Goal: Find specific page/section: Find specific page/section

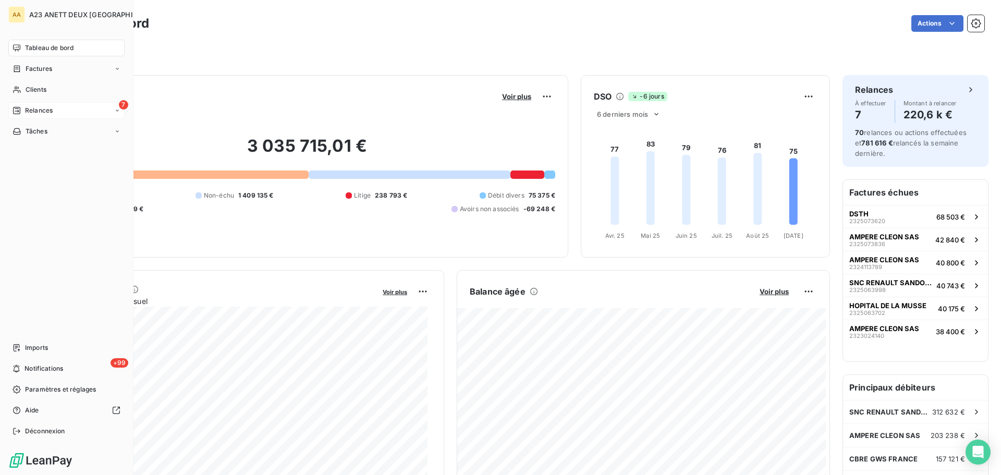
click at [40, 118] on div "7 Relances" at bounding box center [66, 110] width 116 height 17
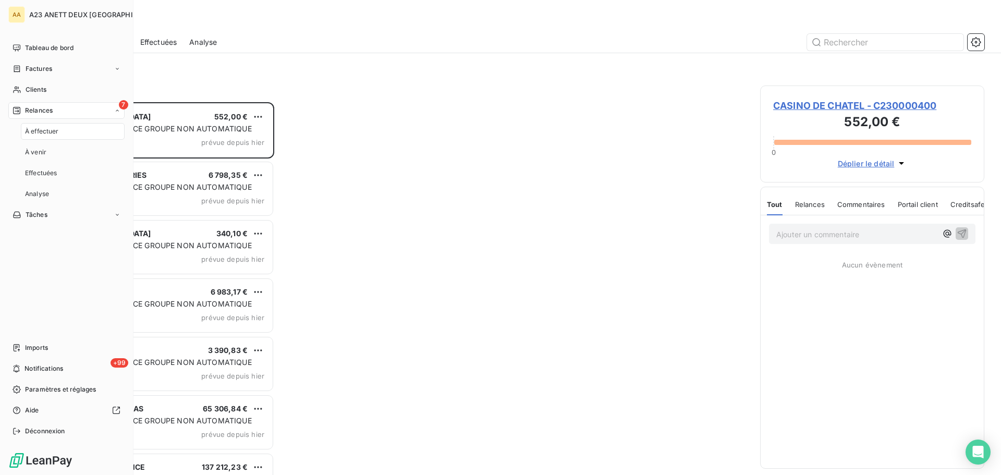
scroll to position [365, 216]
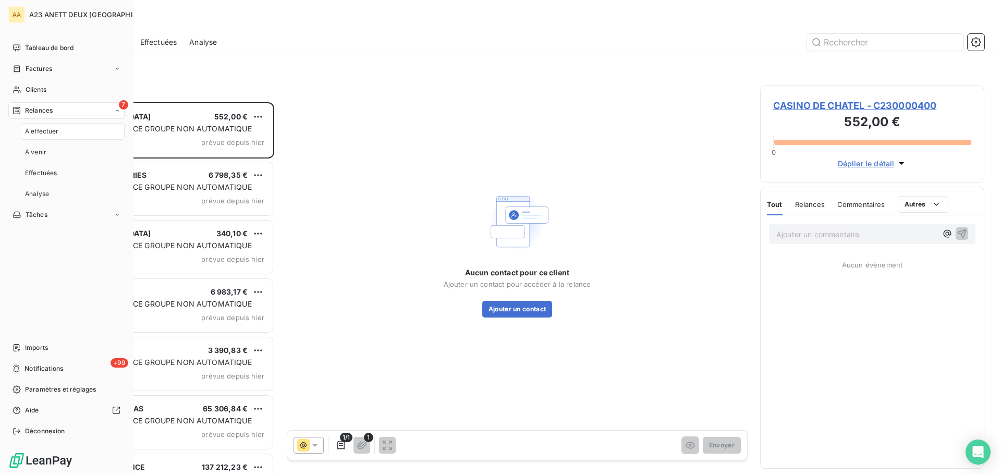
click at [50, 110] on span "Relances" at bounding box center [39, 110] width 28 height 9
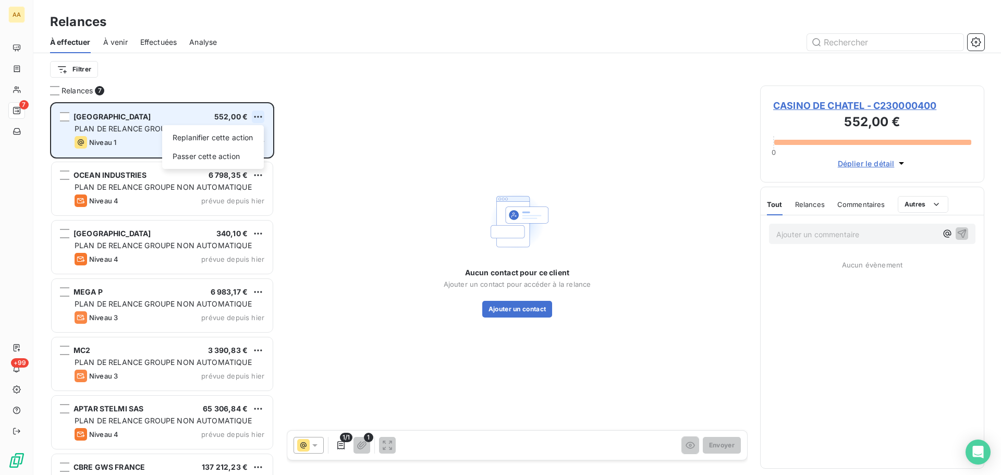
click at [258, 116] on html "AA 7 +99 Relances À effectuer À venir Effectuées Analyse Filtrer Relances 7 CAS…" at bounding box center [500, 237] width 1001 height 475
click at [234, 158] on div "Passer cette action" at bounding box center [212, 156] width 93 height 17
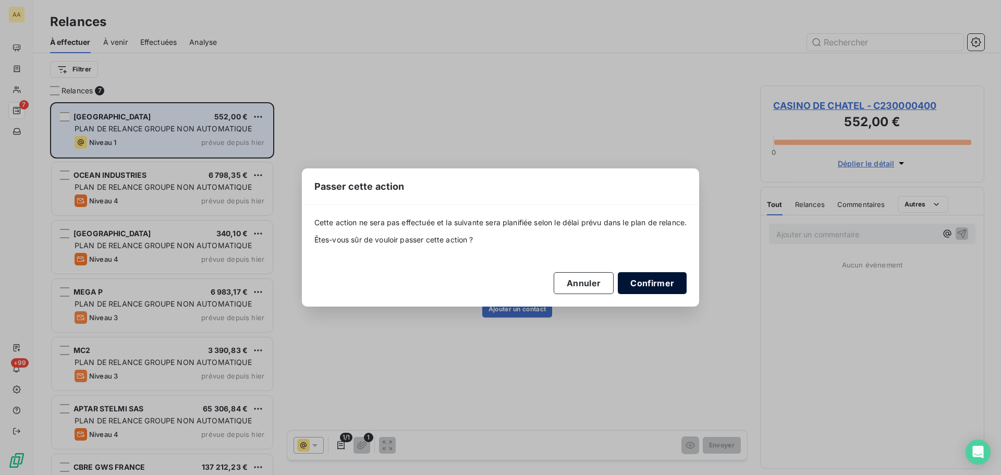
click at [660, 278] on button "Confirmer" at bounding box center [652, 283] width 69 height 22
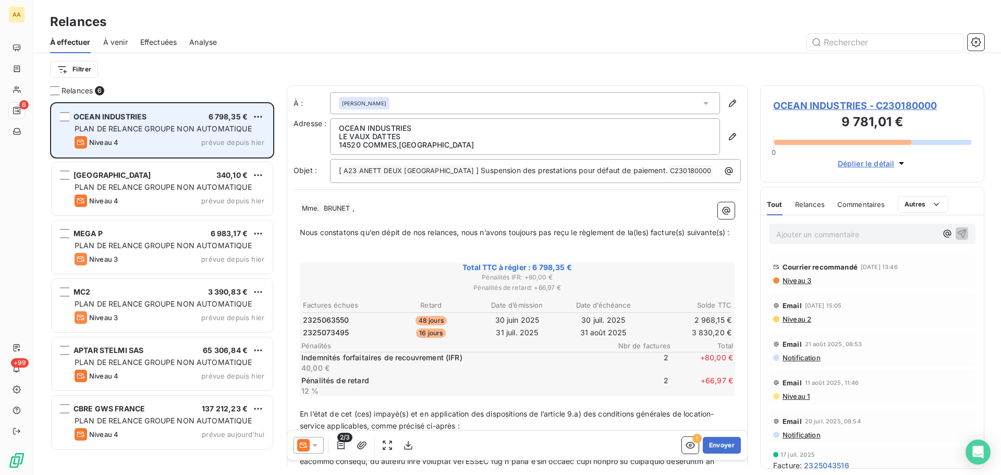
click at [318, 447] on icon at bounding box center [315, 445] width 10 height 10
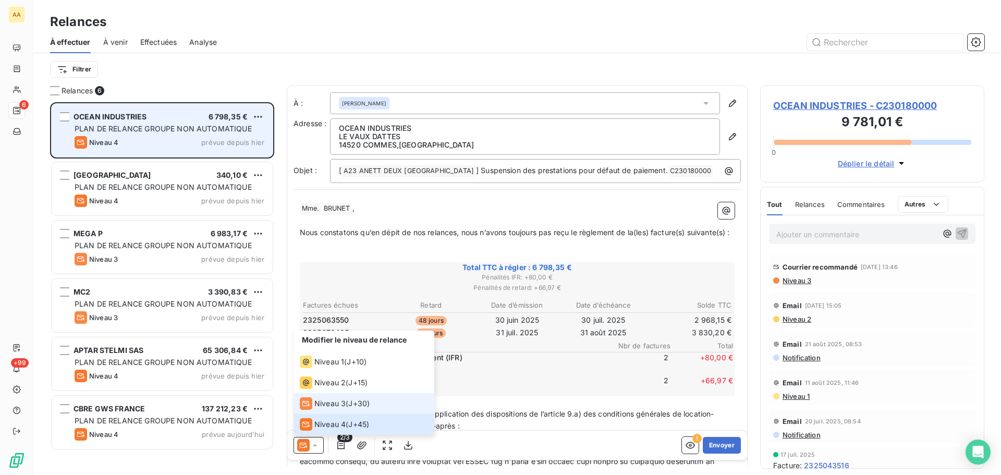
click at [329, 397] on div "Niveau 3" at bounding box center [323, 403] width 46 height 13
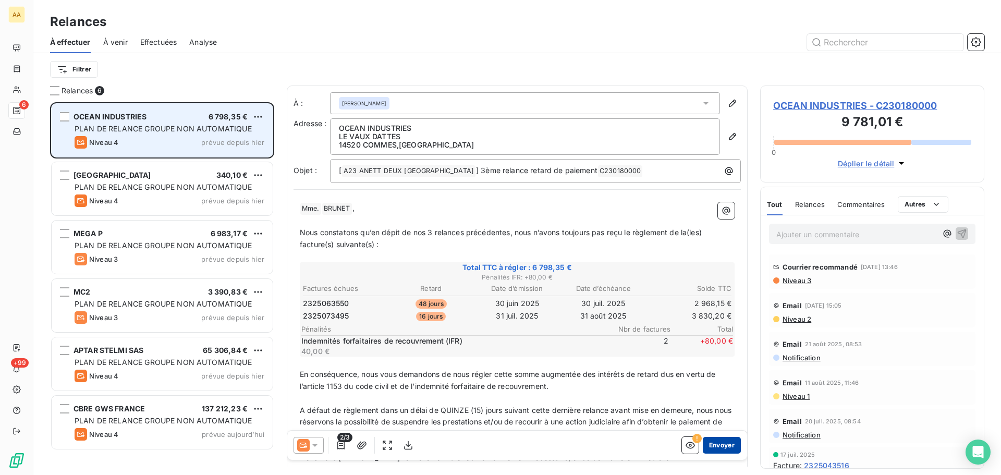
click at [716, 445] on button "Envoyer" at bounding box center [722, 445] width 38 height 17
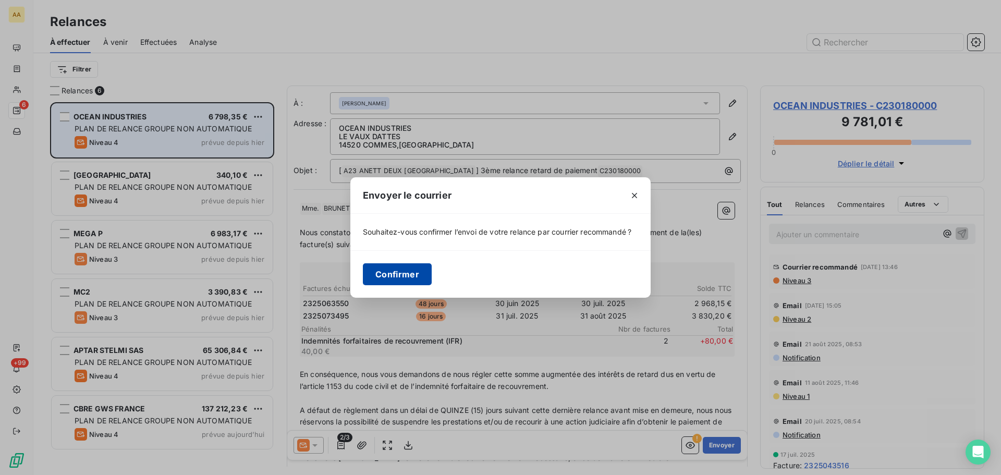
click at [412, 270] on button "Confirmer" at bounding box center [397, 274] width 69 height 22
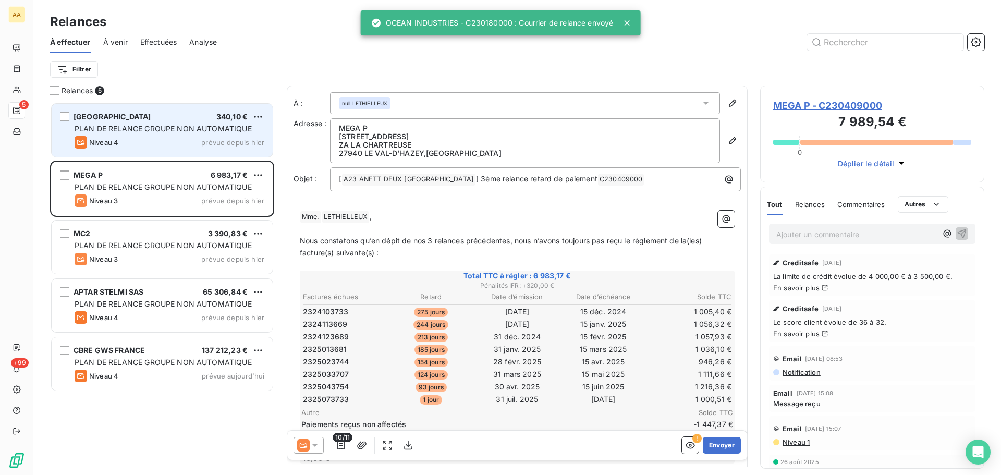
scroll to position [365, 216]
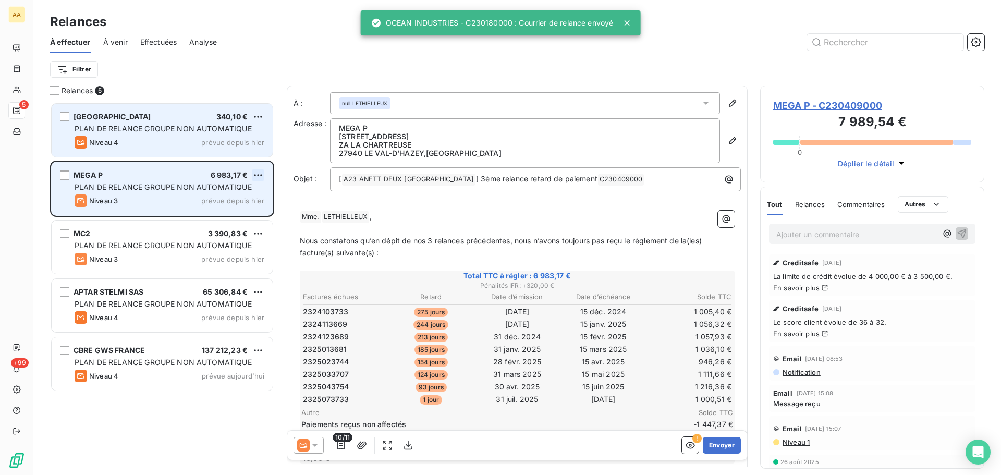
click at [259, 170] on html "AA 5 +99 Relances À effectuer À venir Effectuées Analyse Filtrer Relances 5 OCE…" at bounding box center [500, 237] width 1001 height 475
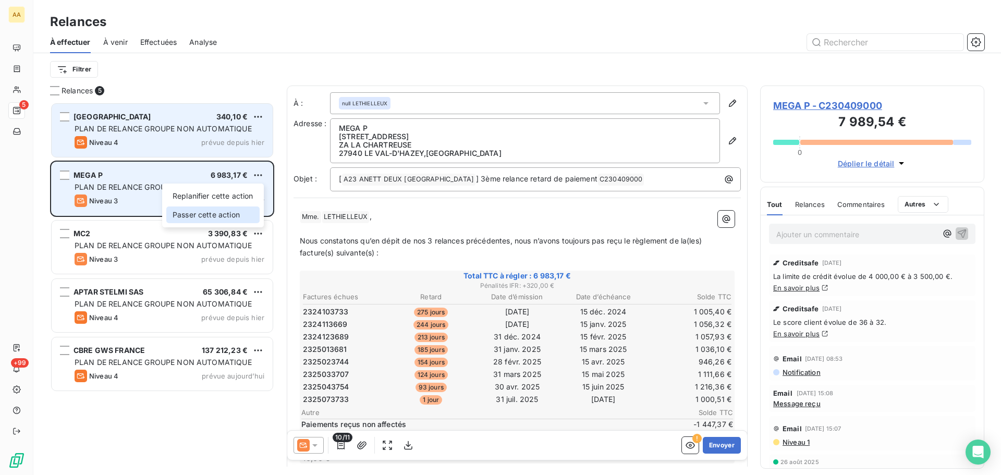
click at [220, 215] on div "Passer cette action" at bounding box center [212, 214] width 93 height 17
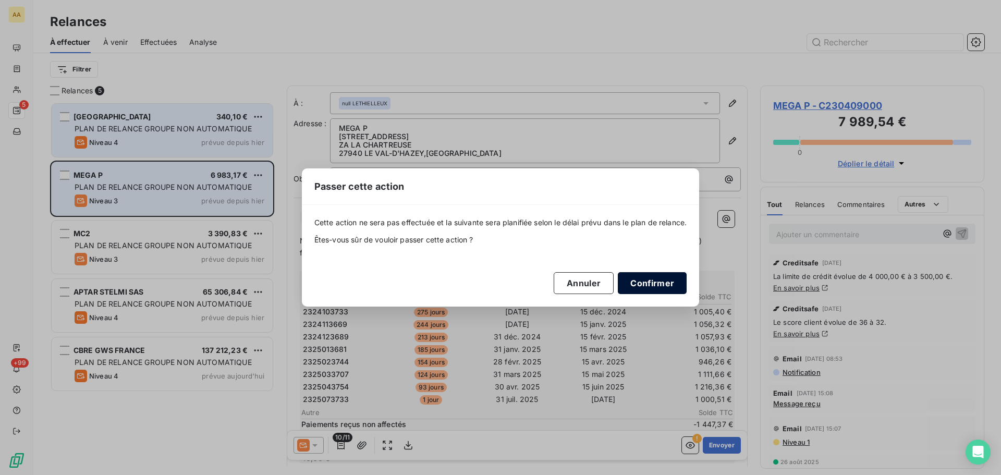
click at [637, 276] on button "Confirmer" at bounding box center [652, 283] width 69 height 22
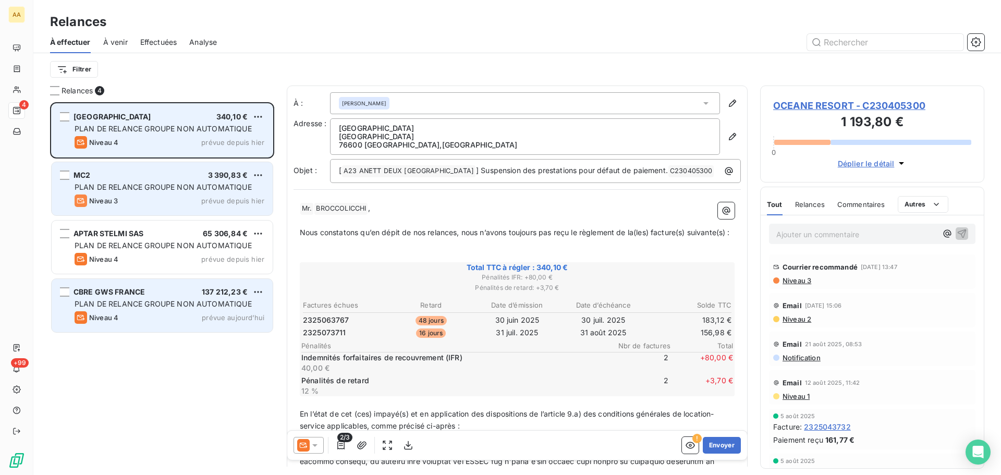
click at [204, 294] on span "137 212,23 €" at bounding box center [225, 291] width 46 height 9
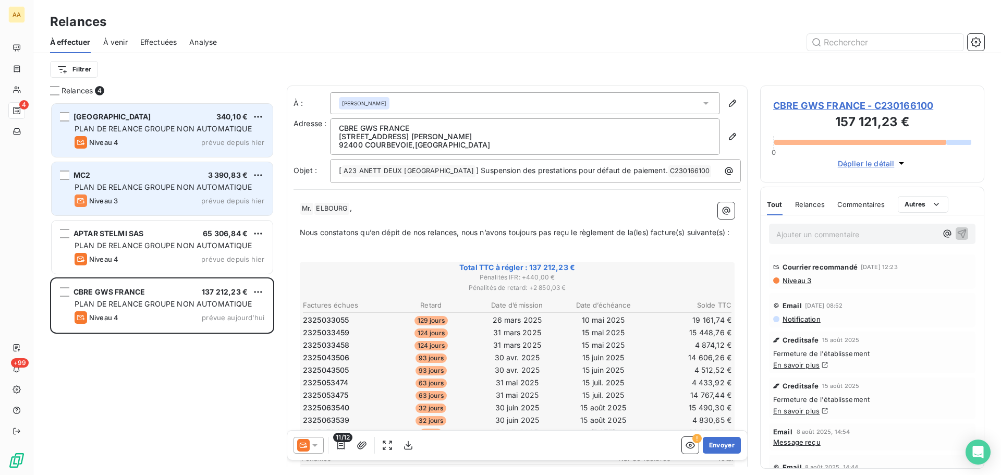
scroll to position [365, 216]
click at [316, 444] on icon at bounding box center [314, 445] width 5 height 3
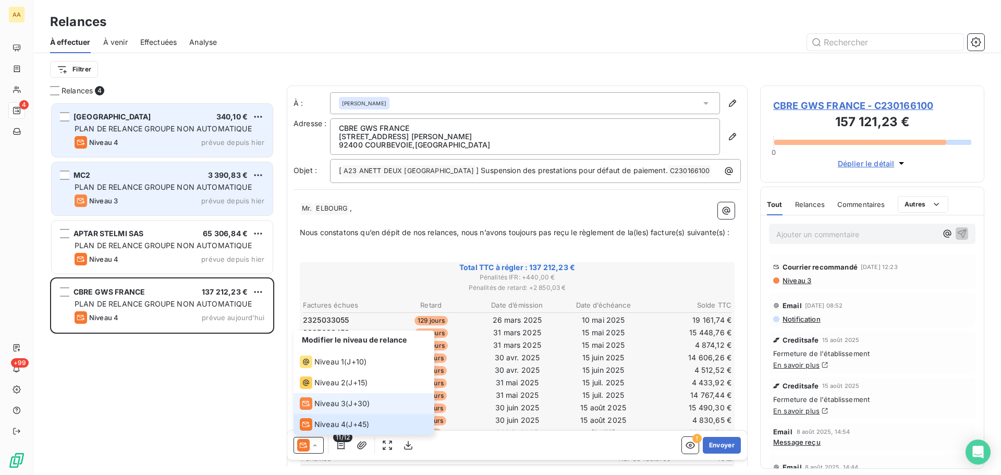
click at [332, 404] on span "Niveau 3" at bounding box center [329, 403] width 31 height 10
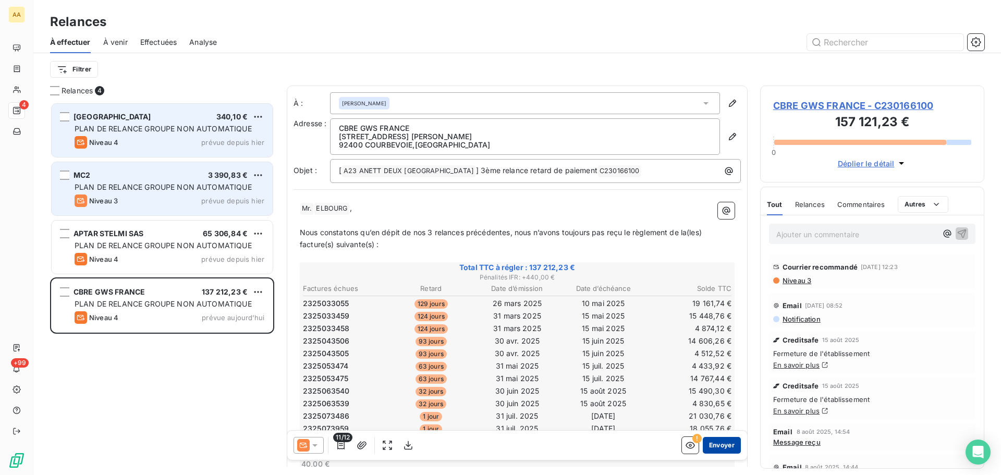
click at [723, 449] on button "Envoyer" at bounding box center [722, 445] width 38 height 17
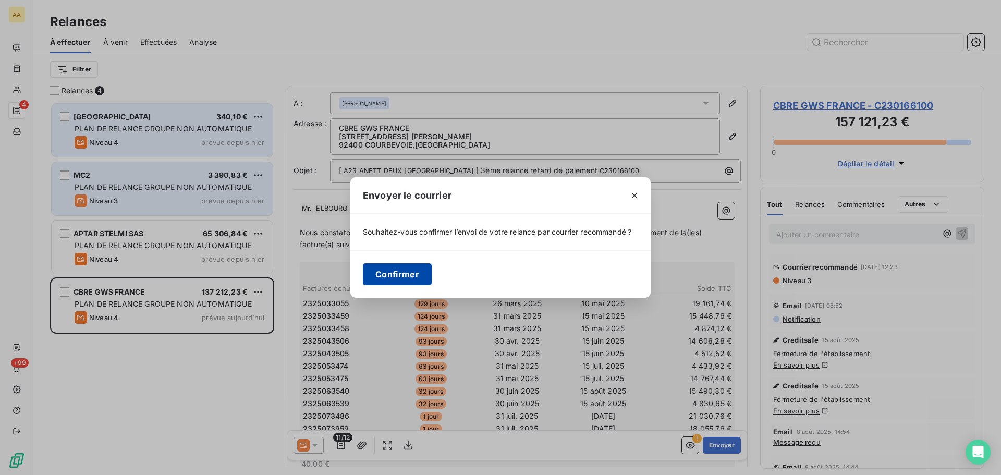
click at [394, 279] on button "Confirmer" at bounding box center [397, 274] width 69 height 22
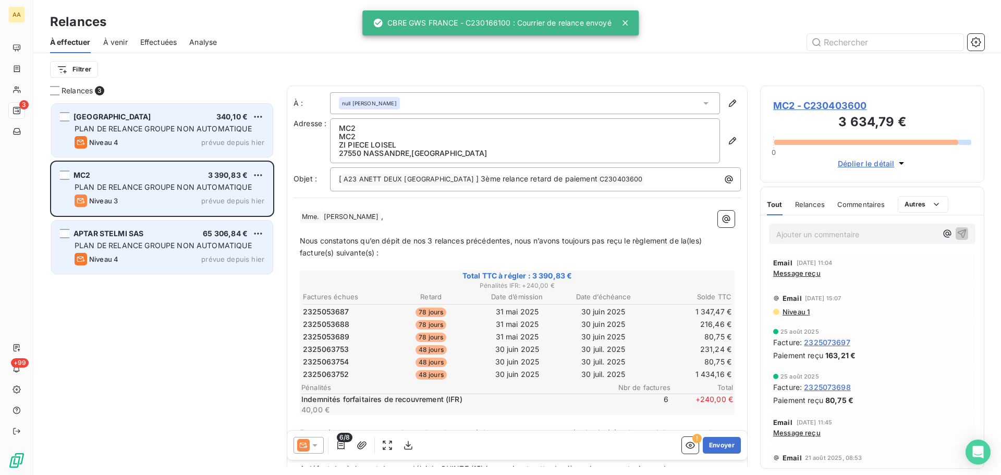
click at [197, 248] on span "PLAN DE RELANCE GROUPE NON AUTOMATIQUE" at bounding box center [163, 245] width 177 height 9
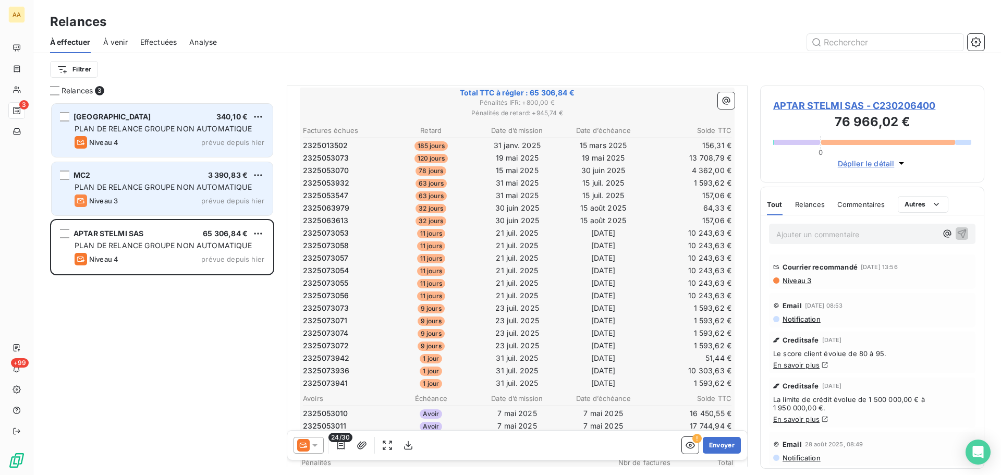
scroll to position [157, 0]
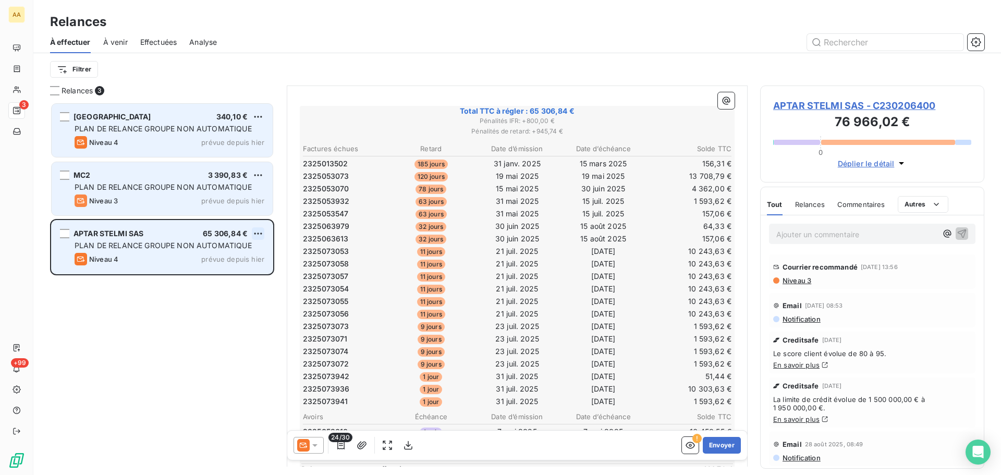
click at [260, 235] on html "AA 3 +99 Relances À effectuer À venir Effectuées Analyse Filtrer Relances 3 OCE…" at bounding box center [500, 237] width 1001 height 475
click at [224, 270] on div "Passer cette action" at bounding box center [212, 273] width 93 height 17
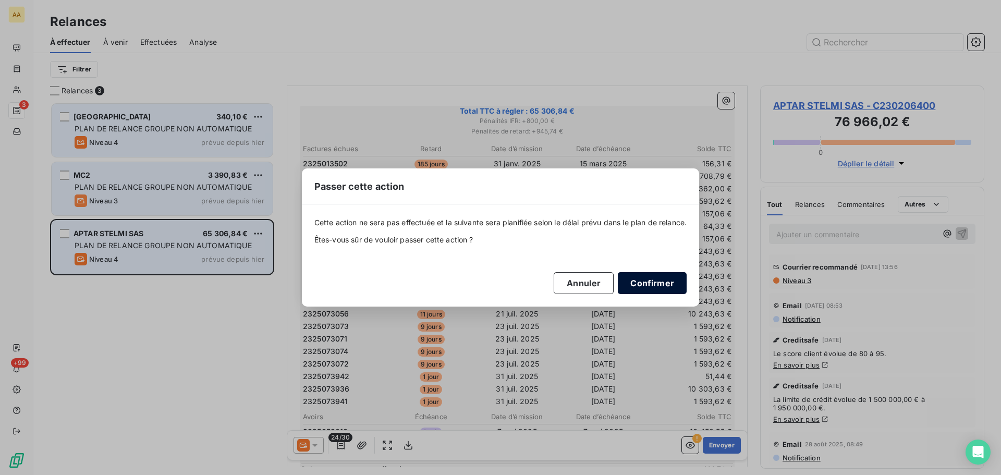
click at [656, 278] on button "Confirmer" at bounding box center [652, 283] width 69 height 22
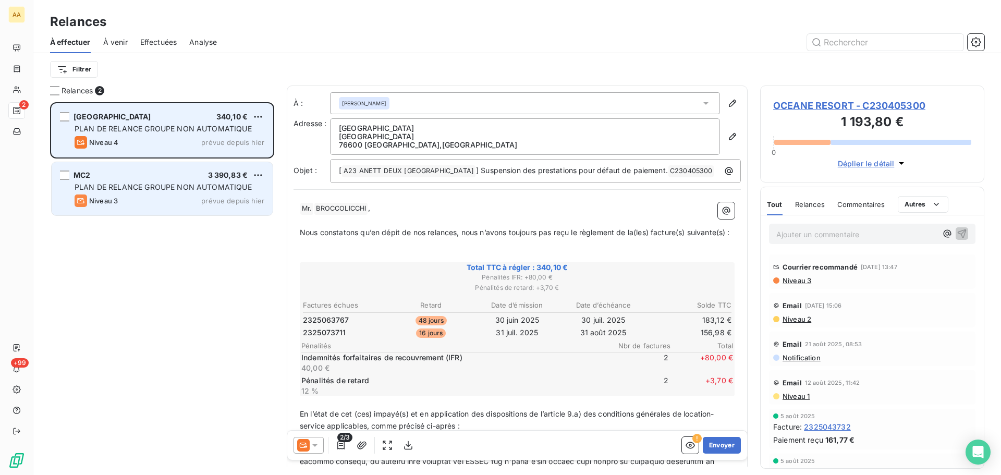
click at [316, 446] on icon at bounding box center [315, 445] width 10 height 10
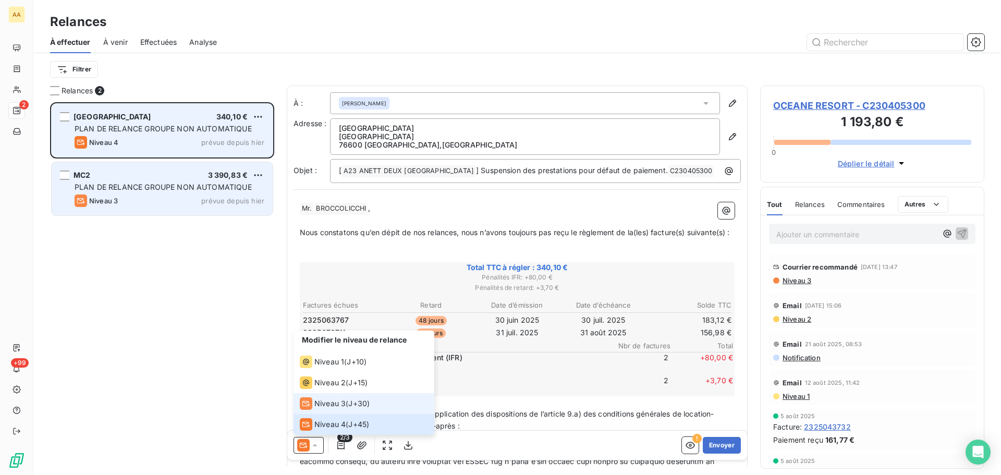
click at [328, 404] on span "Niveau 3" at bounding box center [329, 403] width 31 height 10
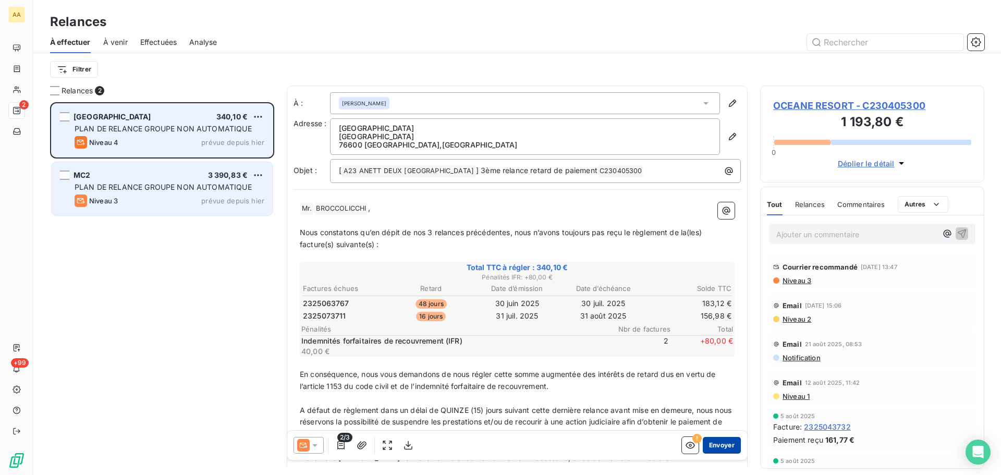
click at [716, 444] on button "Envoyer" at bounding box center [722, 445] width 38 height 17
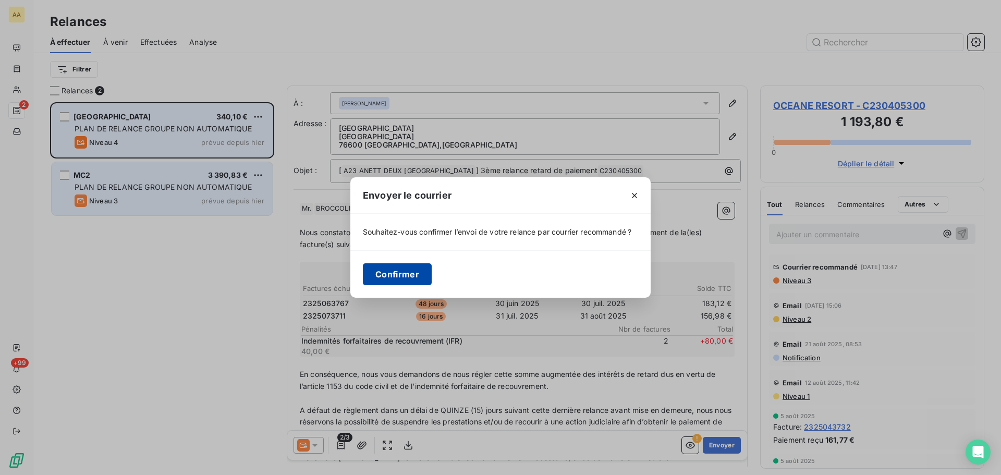
click at [383, 275] on button "Confirmer" at bounding box center [397, 274] width 69 height 22
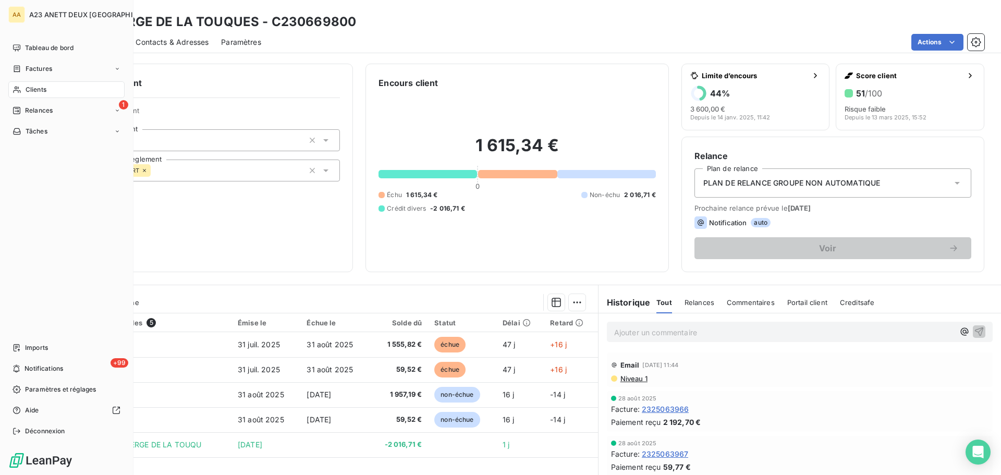
click at [29, 90] on span "Clients" at bounding box center [36, 89] width 21 height 9
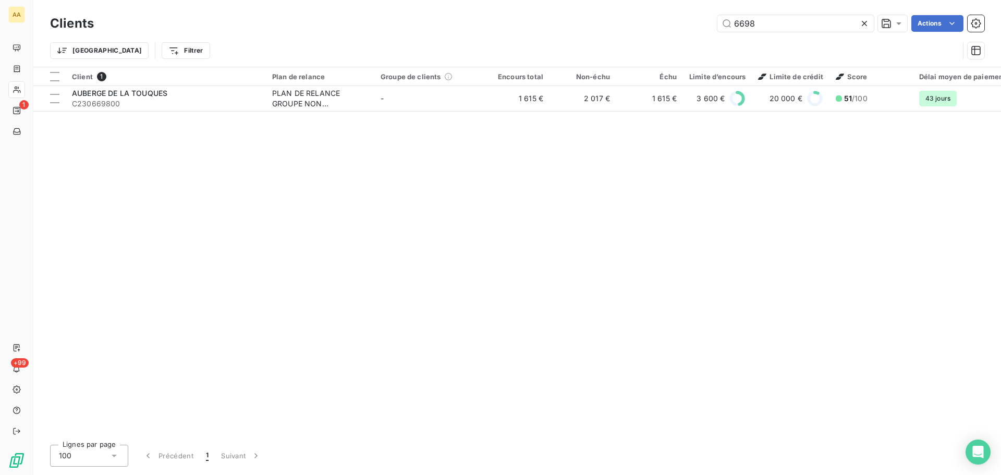
drag, startPoint x: 752, startPoint y: 23, endPoint x: 695, endPoint y: 23, distance: 57.4
click at [695, 23] on div "6698 Actions" at bounding box center [545, 23] width 878 height 17
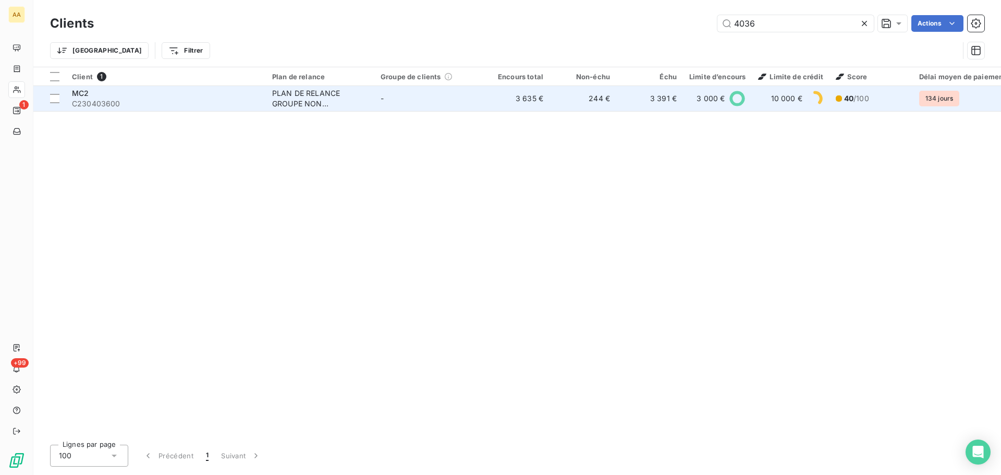
type input "4036"
click at [163, 96] on div "MC2" at bounding box center [166, 93] width 188 height 10
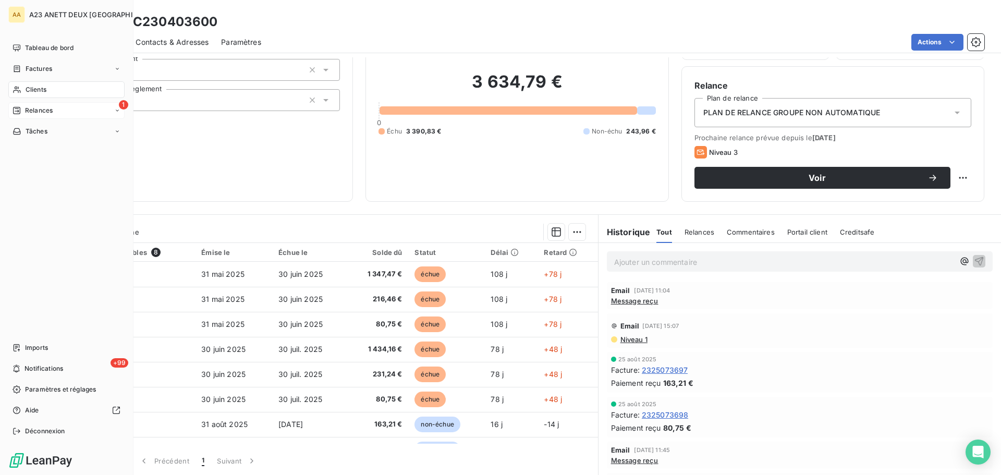
click at [41, 112] on span "Relances" at bounding box center [39, 110] width 28 height 9
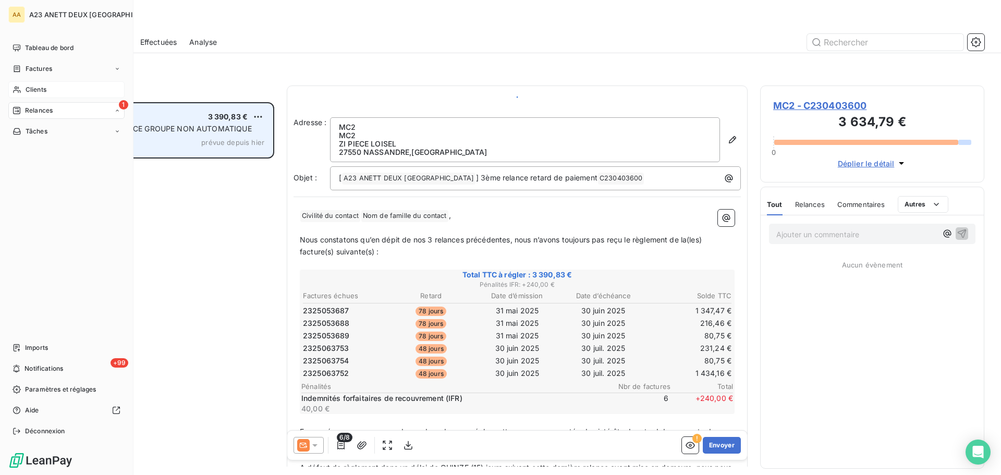
scroll to position [365, 216]
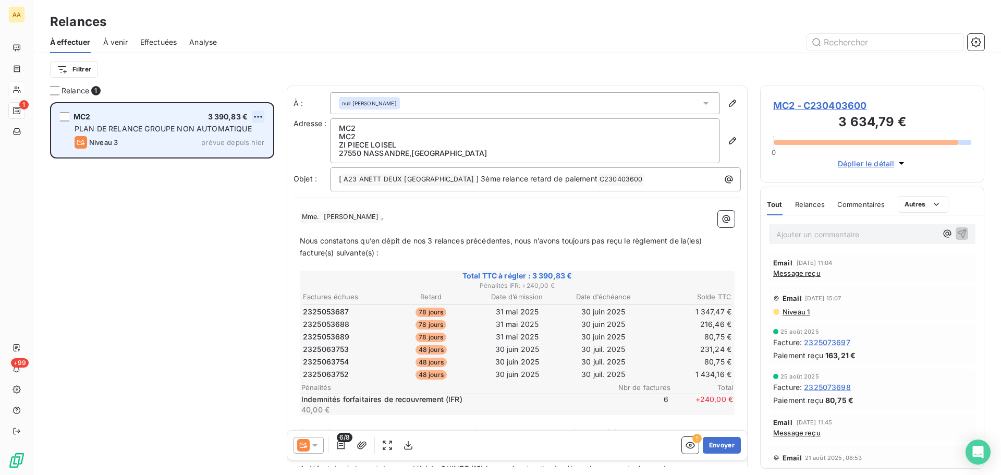
click at [258, 117] on html "AA 1 +99 Relances À effectuer À venir Effectuées Analyse Filtrer Relance 1 MC2 …" at bounding box center [500, 237] width 1001 height 475
click at [221, 152] on div "Passer cette action" at bounding box center [212, 156] width 93 height 17
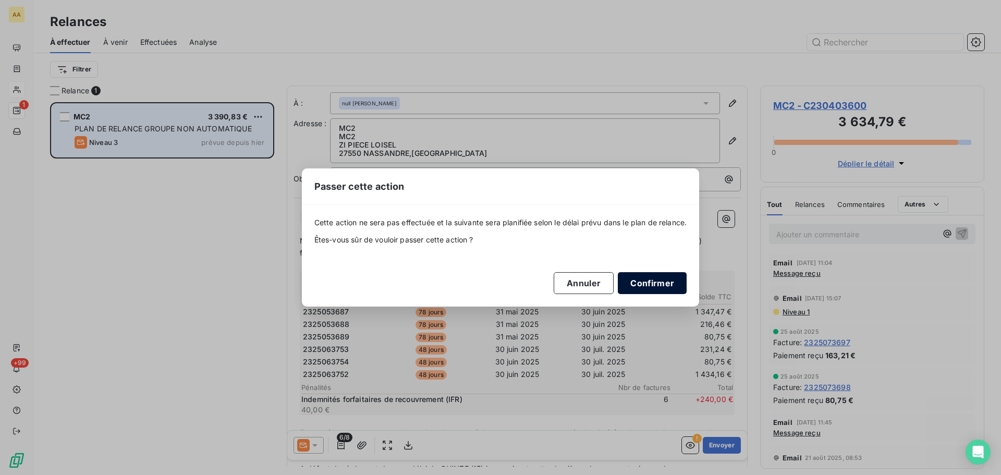
click at [667, 278] on button "Confirmer" at bounding box center [652, 283] width 69 height 22
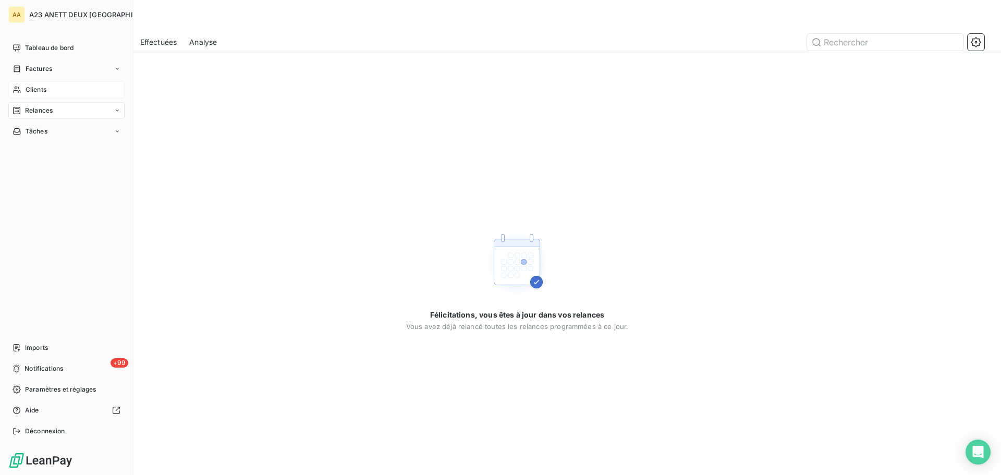
click at [69, 111] on div "Relances" at bounding box center [66, 110] width 116 height 17
click at [54, 151] on div "À venir" at bounding box center [73, 152] width 104 height 17
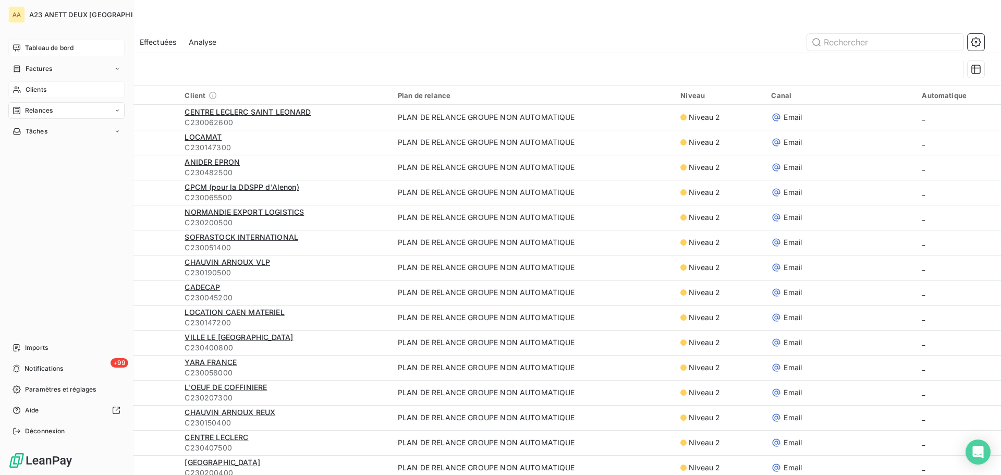
click at [59, 50] on span "Tableau de bord" at bounding box center [49, 47] width 48 height 9
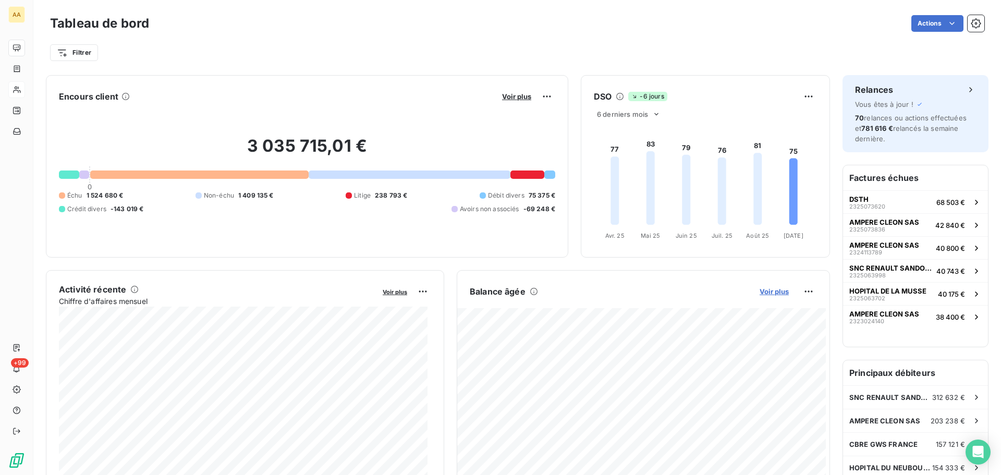
click at [771, 293] on span "Voir plus" at bounding box center [774, 291] width 29 height 8
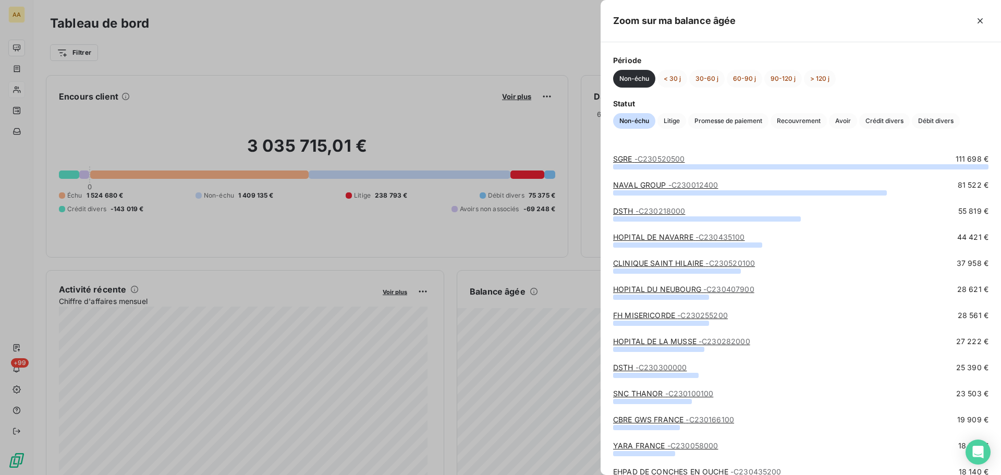
click at [582, 290] on div at bounding box center [500, 237] width 1001 height 475
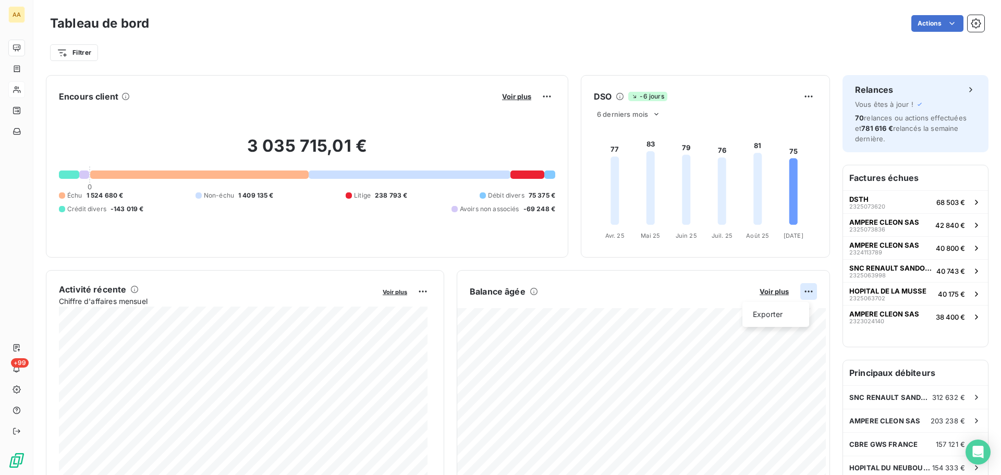
click at [799, 289] on html "AA +99 Tableau de bord Actions Filtrer Encours client Voir plus 3 035 715,01 € …" at bounding box center [500, 237] width 1001 height 475
click at [764, 311] on div "Exporter" at bounding box center [776, 314] width 58 height 17
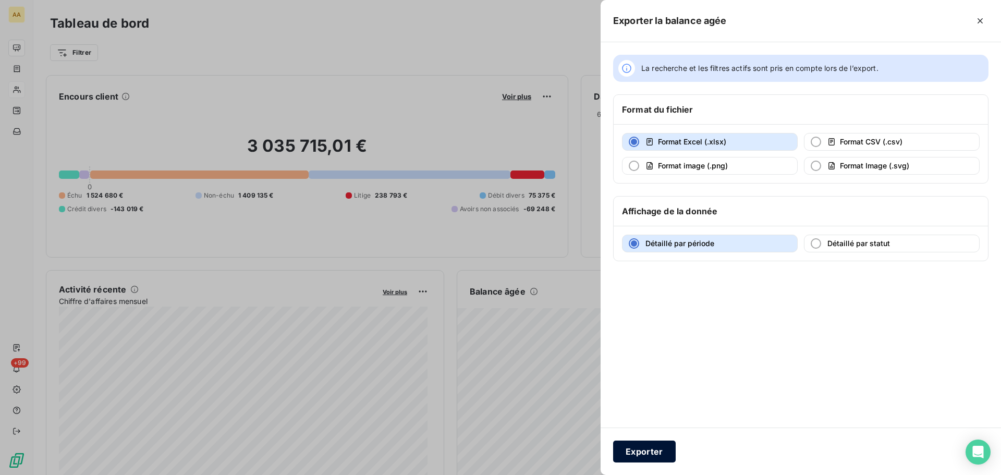
click at [638, 442] on button "Exporter" at bounding box center [644, 452] width 63 height 22
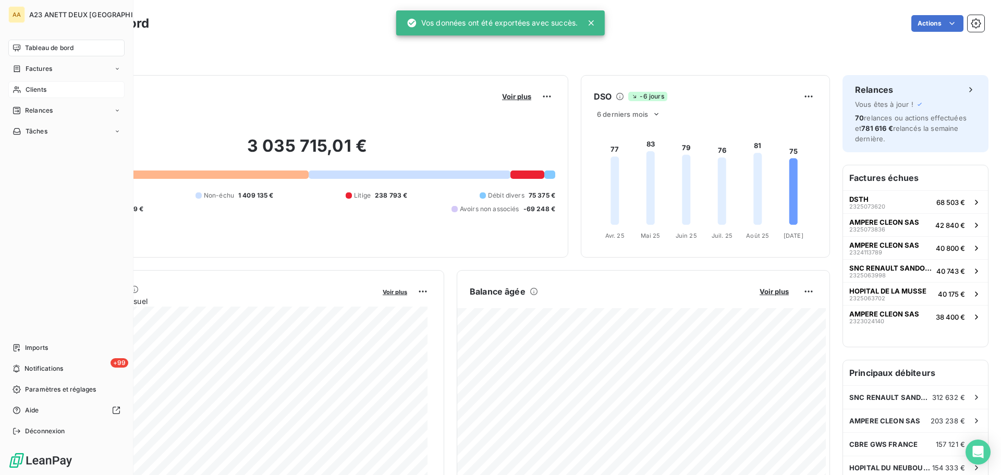
drag, startPoint x: 34, startPoint y: 90, endPoint x: 104, endPoint y: 90, distance: 69.9
click at [36, 92] on span "Clients" at bounding box center [36, 89] width 21 height 9
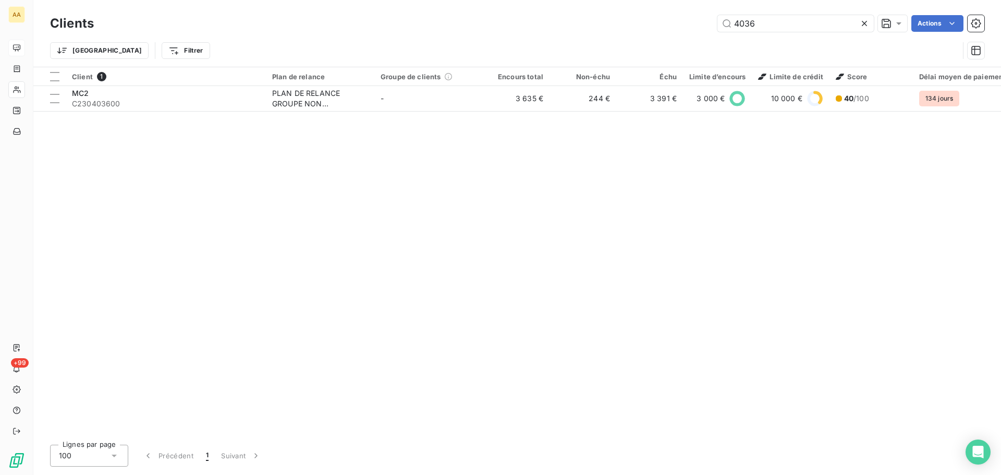
drag, startPoint x: 778, startPoint y: 25, endPoint x: 553, endPoint y: 1, distance: 226.6
click at [553, 1] on div "Clients 4036 Actions Trier Filtrer" at bounding box center [517, 33] width 968 height 67
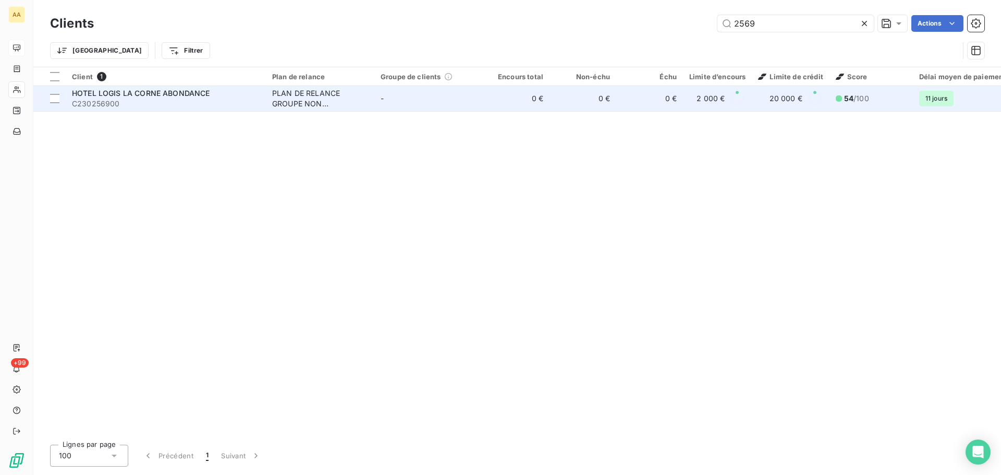
type input "2569"
click at [136, 102] on span "C230256900" at bounding box center [166, 104] width 188 height 10
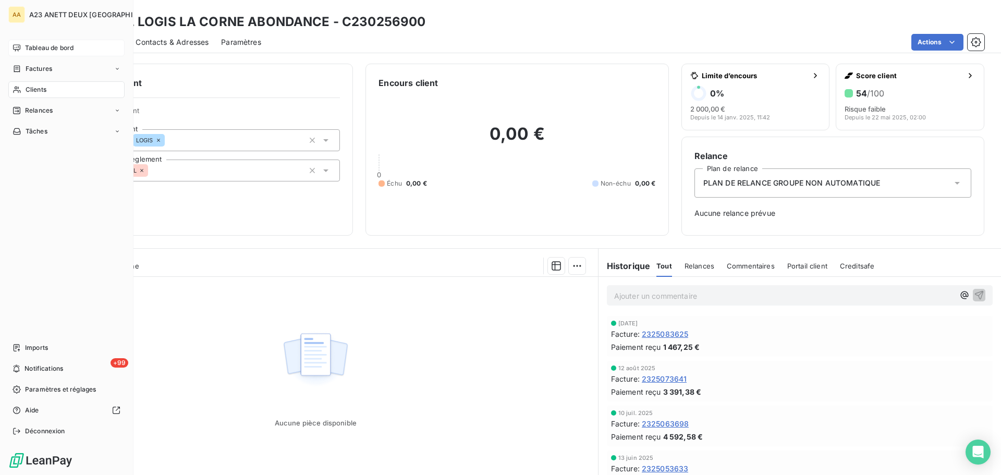
click at [29, 45] on span "Tableau de bord" at bounding box center [49, 47] width 48 height 9
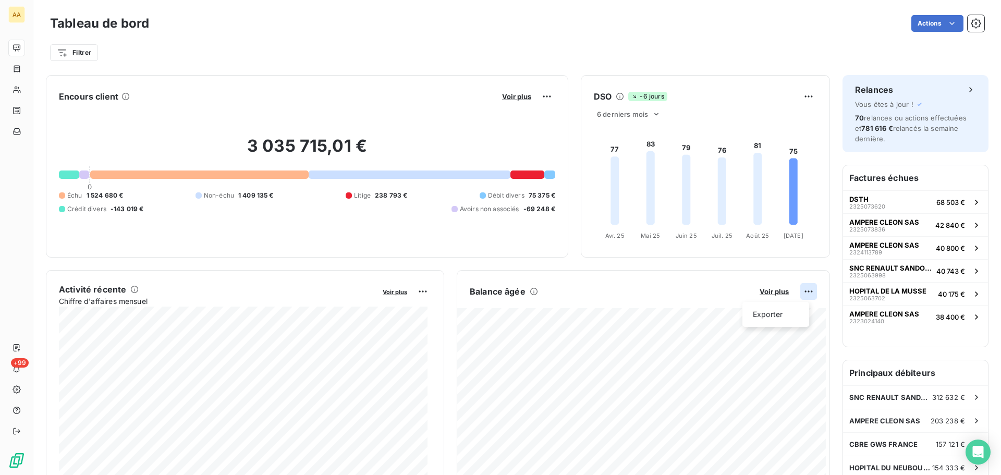
click at [798, 289] on html "AA +99 Tableau de bord Actions Filtrer Encours client Voir plus 3 035 715,01 € …" at bounding box center [500, 237] width 1001 height 475
click at [782, 309] on div "Exporter" at bounding box center [776, 314] width 58 height 17
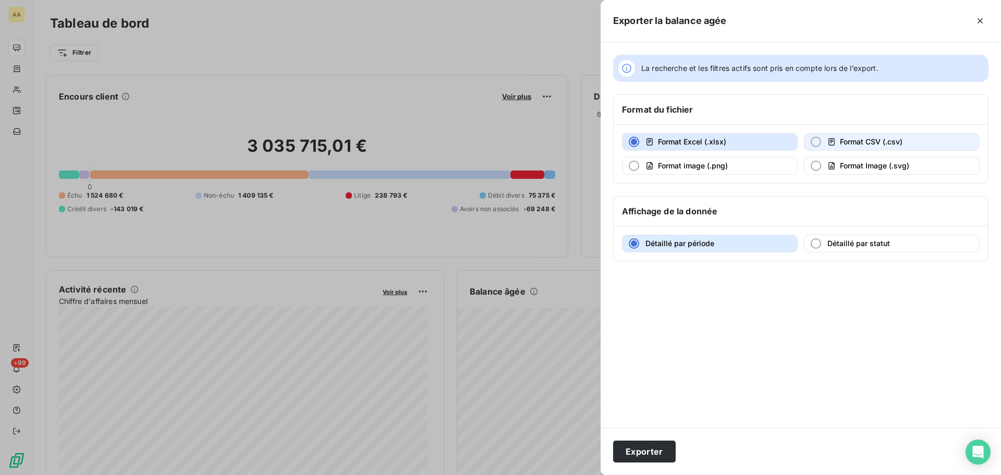
click at [818, 141] on div "button" at bounding box center [816, 142] width 10 height 10
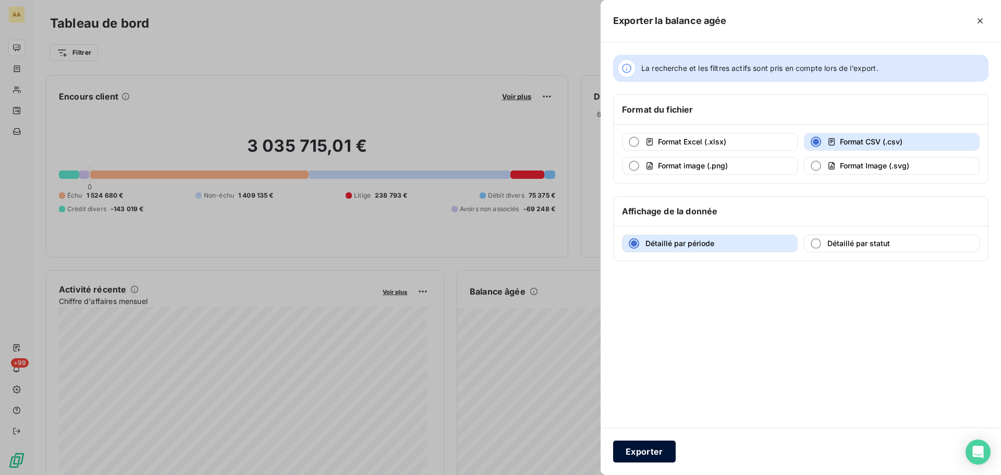
click at [656, 448] on button "Exporter" at bounding box center [644, 452] width 63 height 22
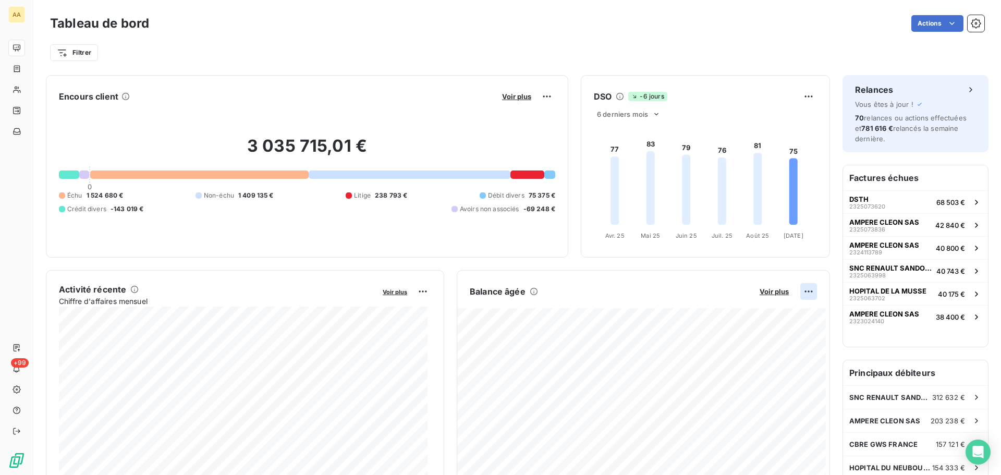
click at [800, 289] on html "AA +99 Tableau de bord Actions Filtrer Encours client Voir plus 3 035 715,01 € …" at bounding box center [500, 237] width 1001 height 475
click at [781, 313] on div "Exporter" at bounding box center [776, 314] width 58 height 17
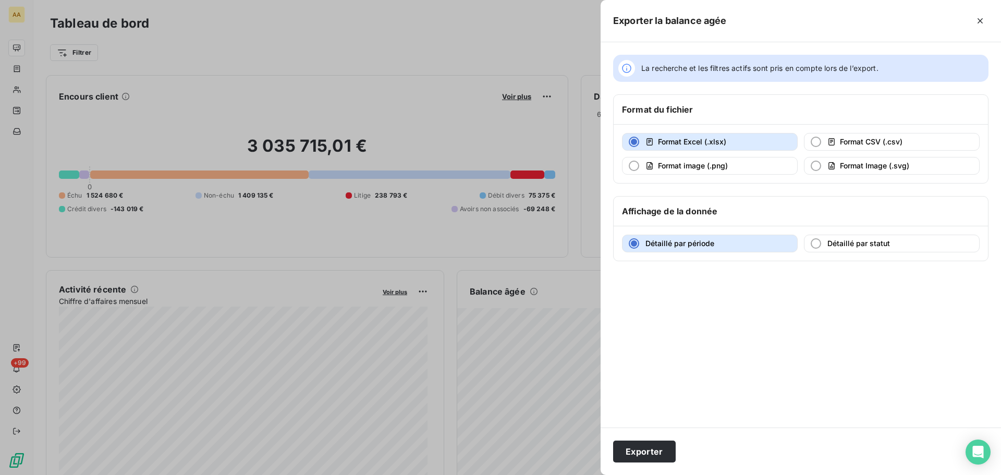
click at [25, 48] on div at bounding box center [500, 237] width 1001 height 475
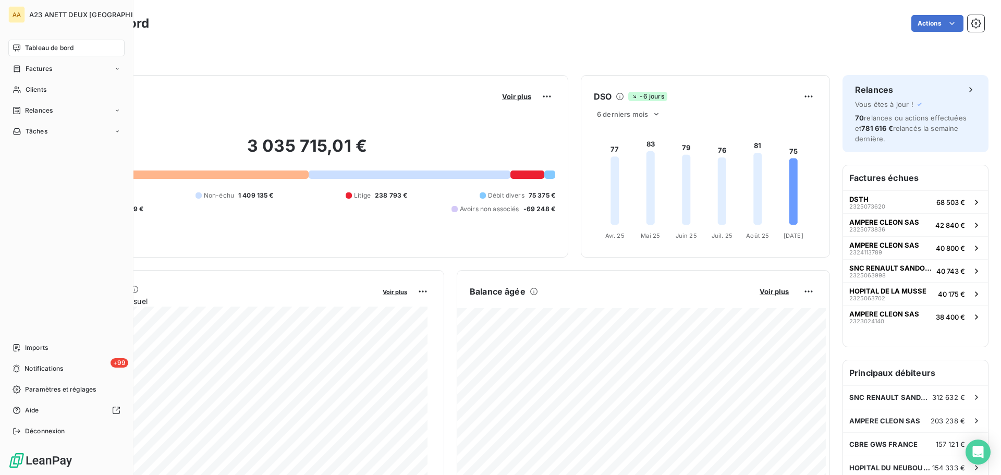
click at [28, 47] on span "Tableau de bord" at bounding box center [49, 47] width 48 height 9
click at [37, 83] on div "Clients" at bounding box center [66, 89] width 116 height 17
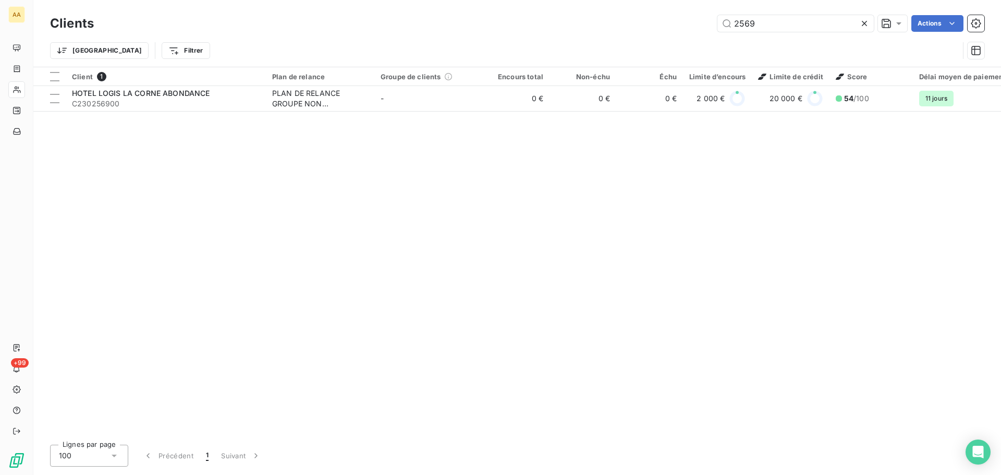
drag, startPoint x: 759, startPoint y: 24, endPoint x: 692, endPoint y: 26, distance: 66.2
click at [692, 26] on div "2569 Actions" at bounding box center [545, 23] width 878 height 17
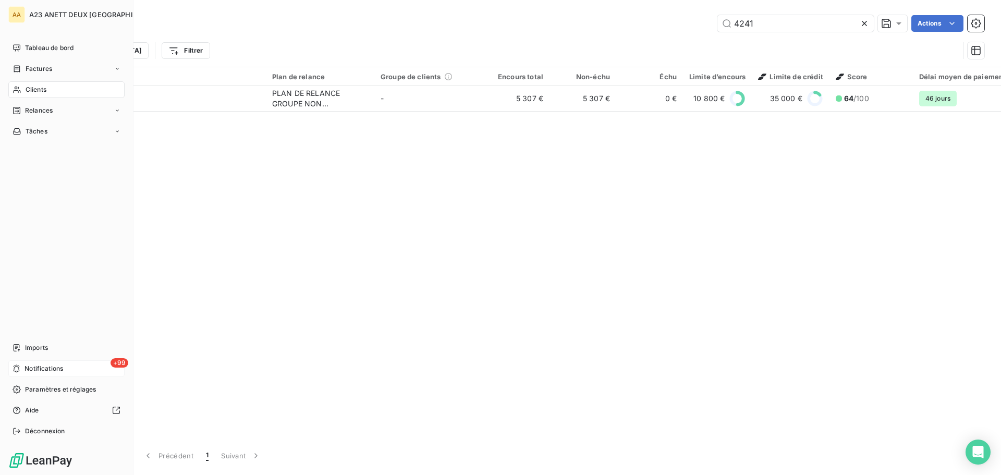
type input "4241"
click at [40, 365] on span "Notifications" at bounding box center [44, 368] width 39 height 9
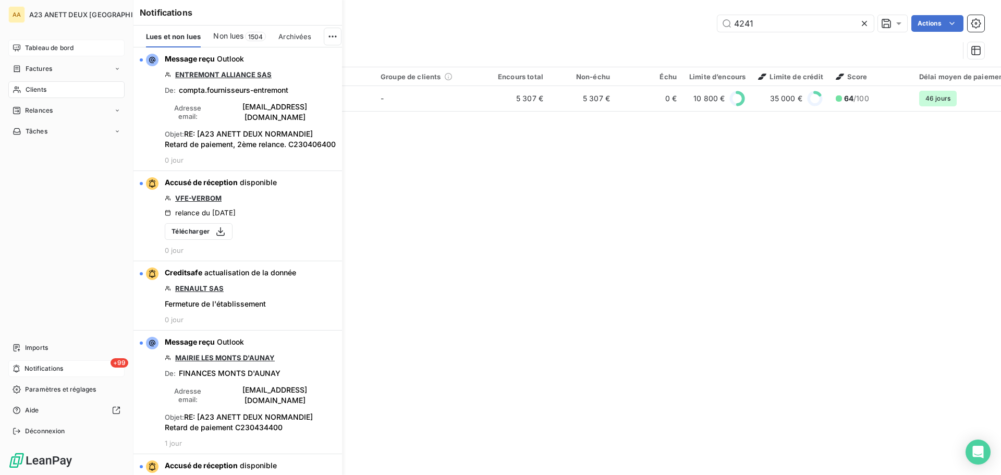
click at [33, 48] on span "Tableau de bord" at bounding box center [49, 47] width 48 height 9
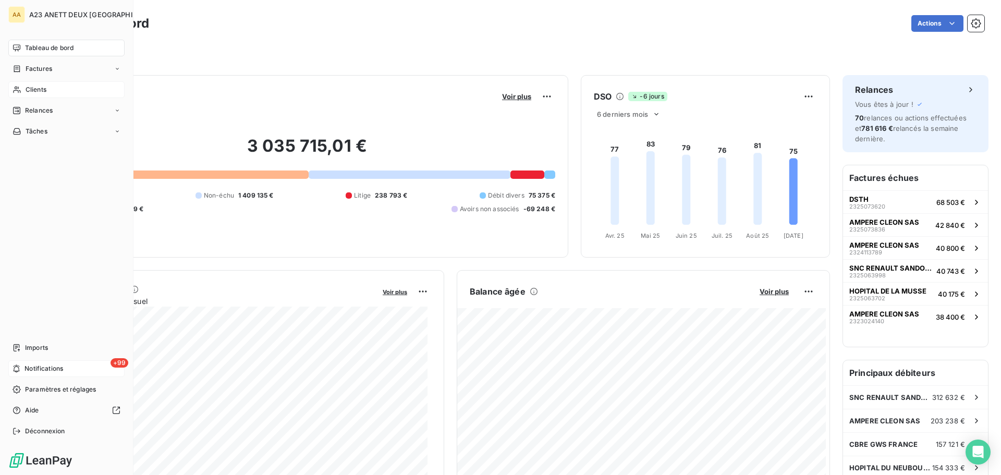
click at [30, 92] on span "Clients" at bounding box center [36, 89] width 21 height 9
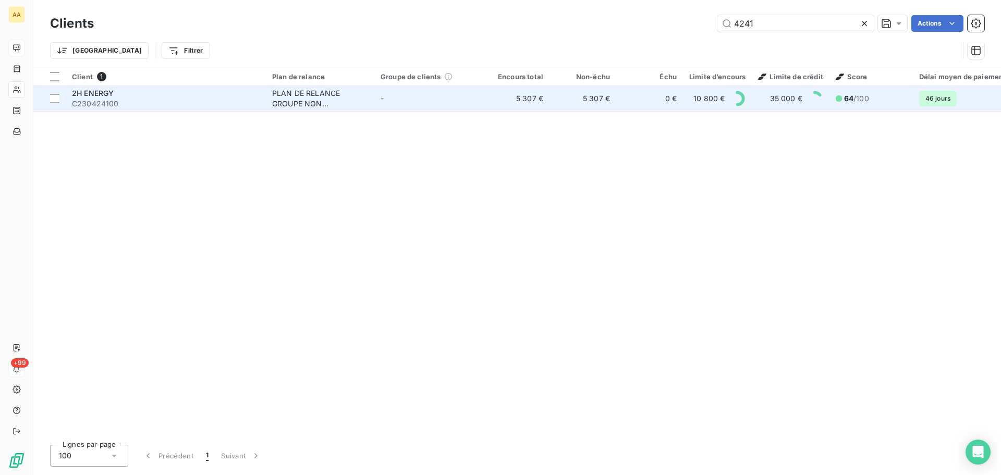
click at [127, 103] on span "C230424100" at bounding box center [166, 104] width 188 height 10
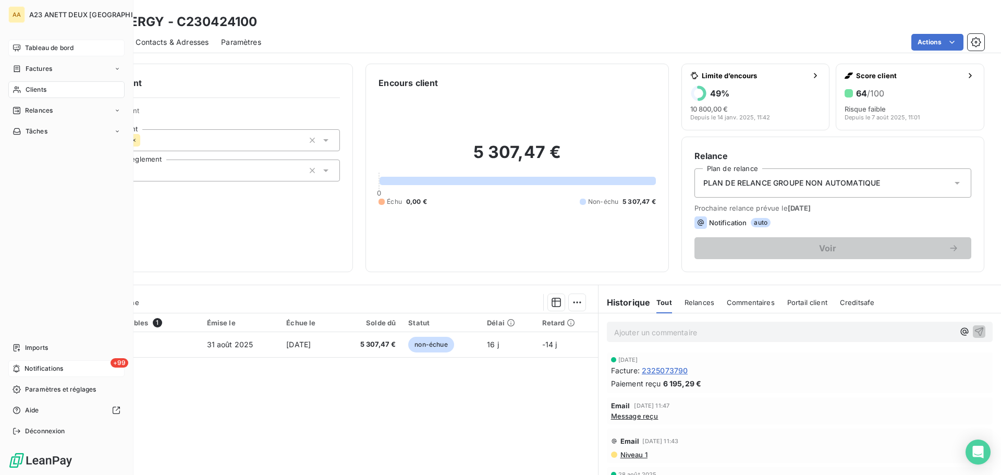
click at [29, 92] on span "Clients" at bounding box center [36, 89] width 21 height 9
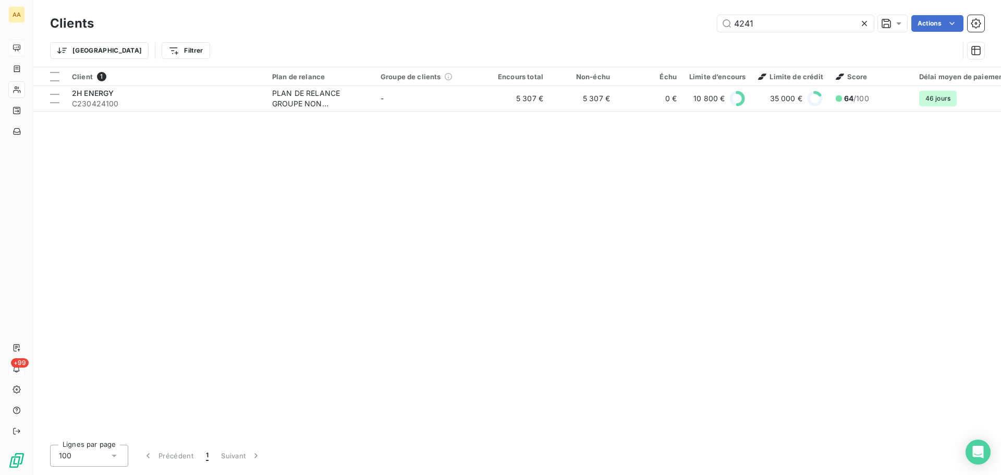
drag, startPoint x: 788, startPoint y: 28, endPoint x: 627, endPoint y: 27, distance: 161.1
click at [627, 27] on div "4241 Actions" at bounding box center [545, 23] width 878 height 17
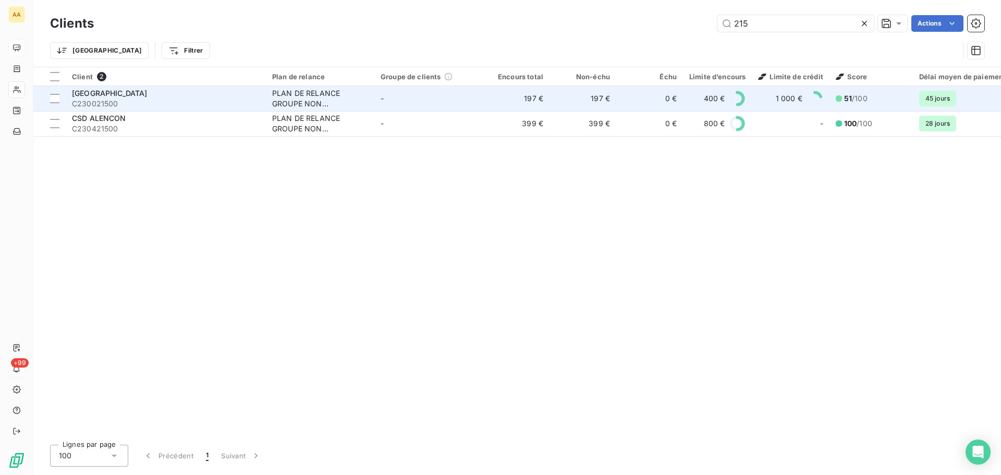
type input "215"
click at [257, 102] on span "C230021500" at bounding box center [166, 104] width 188 height 10
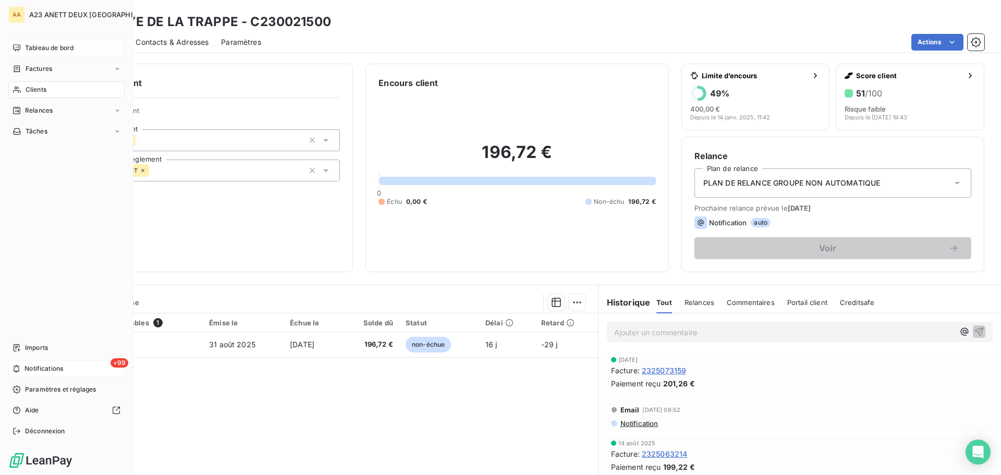
click at [39, 84] on div "Clients" at bounding box center [66, 89] width 116 height 17
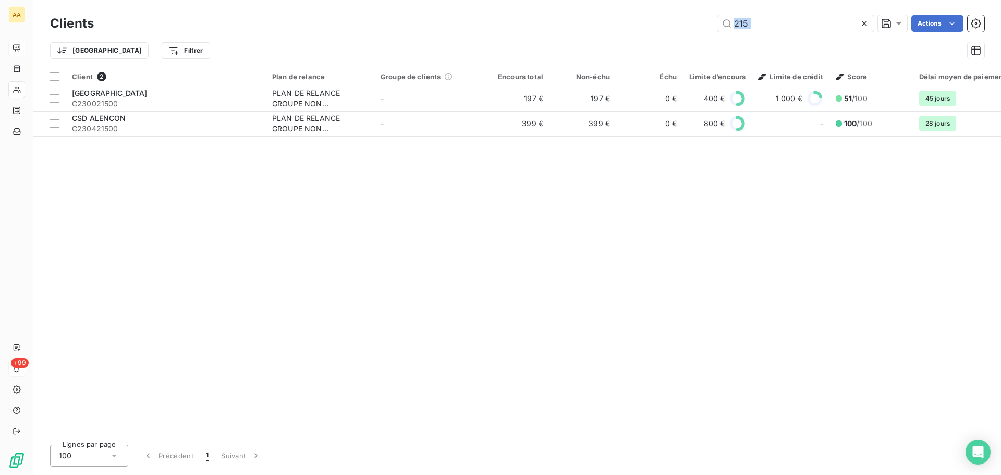
drag, startPoint x: 772, startPoint y: 34, endPoint x: 728, endPoint y: 33, distance: 44.3
click at [728, 33] on div "Clients 215 Actions Trier Filtrer" at bounding box center [517, 40] width 934 height 54
click at [779, 26] on input "215" at bounding box center [795, 23] width 156 height 17
drag, startPoint x: 758, startPoint y: 20, endPoint x: 663, endPoint y: 24, distance: 94.5
click at [666, 25] on div "215 Actions" at bounding box center [545, 23] width 878 height 17
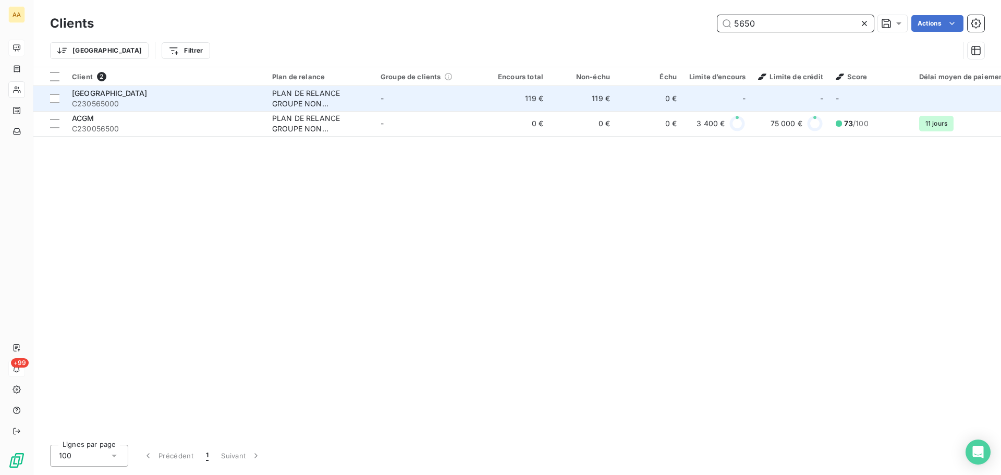
type input "5650"
click at [145, 94] on span "[GEOGRAPHIC_DATA]" at bounding box center [110, 93] width 76 height 9
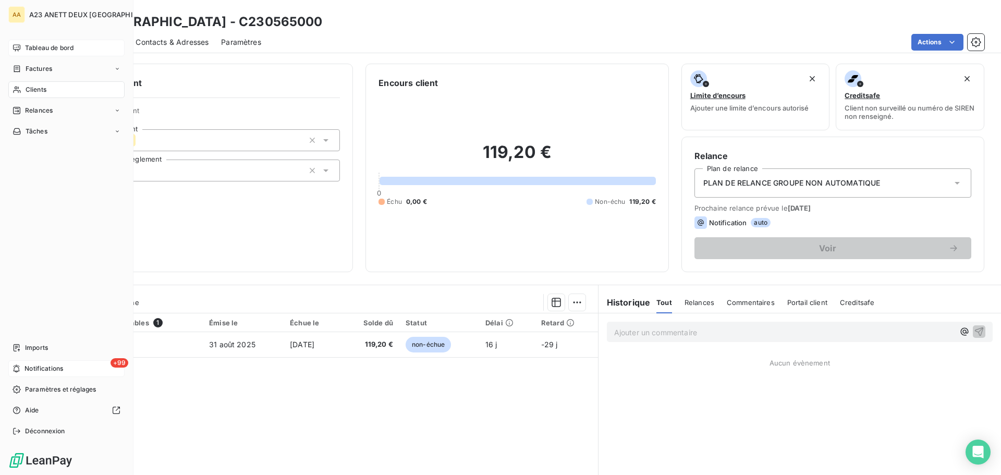
click at [26, 86] on span "Clients" at bounding box center [36, 89] width 21 height 9
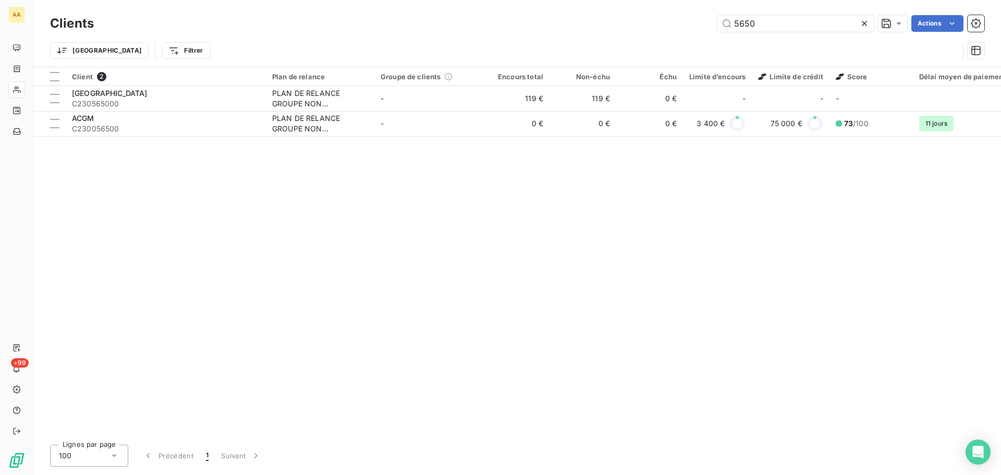
drag, startPoint x: 758, startPoint y: 27, endPoint x: 705, endPoint y: 31, distance: 52.8
click at [705, 31] on div "5650 Actions" at bounding box center [545, 23] width 878 height 17
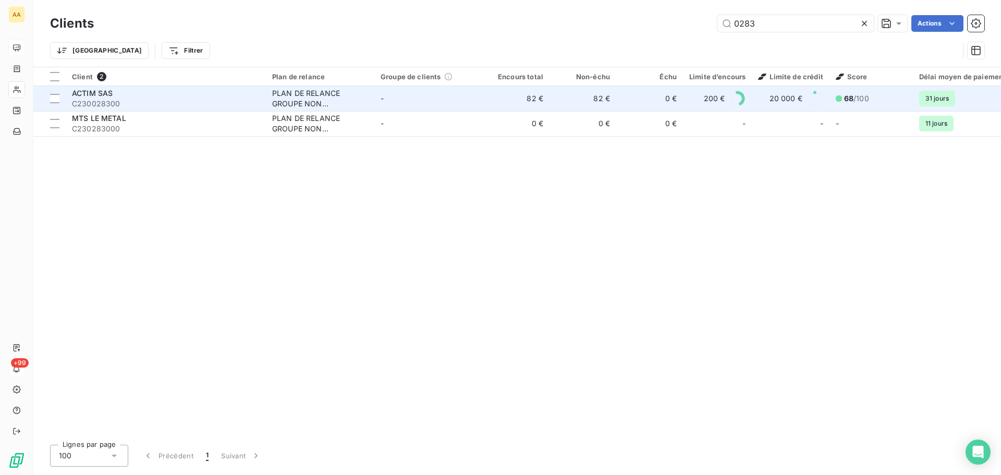
type input "0283"
click at [199, 102] on span "C230028300" at bounding box center [166, 104] width 188 height 10
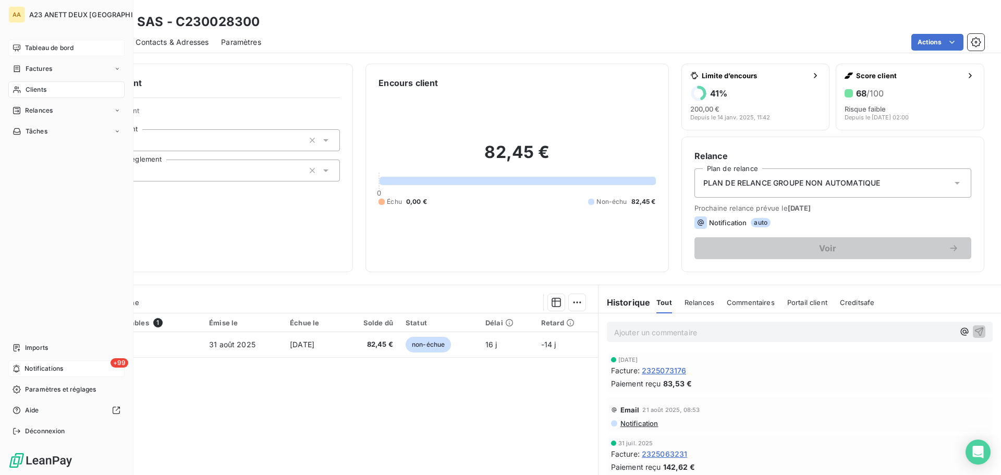
click at [66, 90] on div "Clients" at bounding box center [66, 89] width 116 height 17
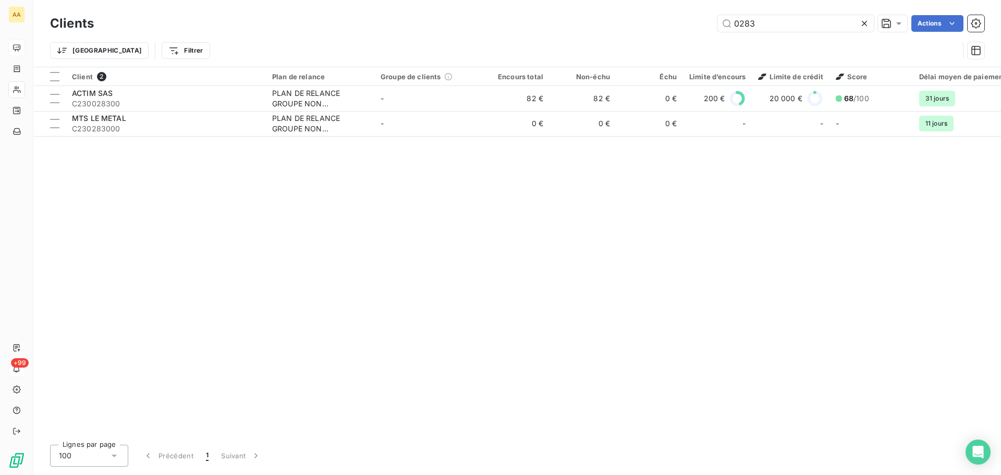
drag, startPoint x: 771, startPoint y: 28, endPoint x: 704, endPoint y: 20, distance: 67.3
click at [701, 35] on div "Clients 0283 Actions Trier Filtrer" at bounding box center [517, 40] width 934 height 54
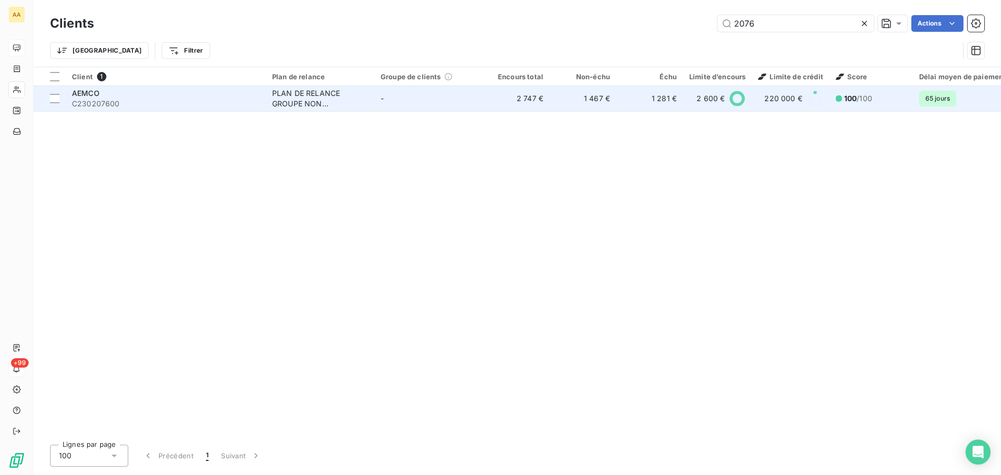
type input "2076"
click at [178, 105] on span "C230207600" at bounding box center [166, 104] width 188 height 10
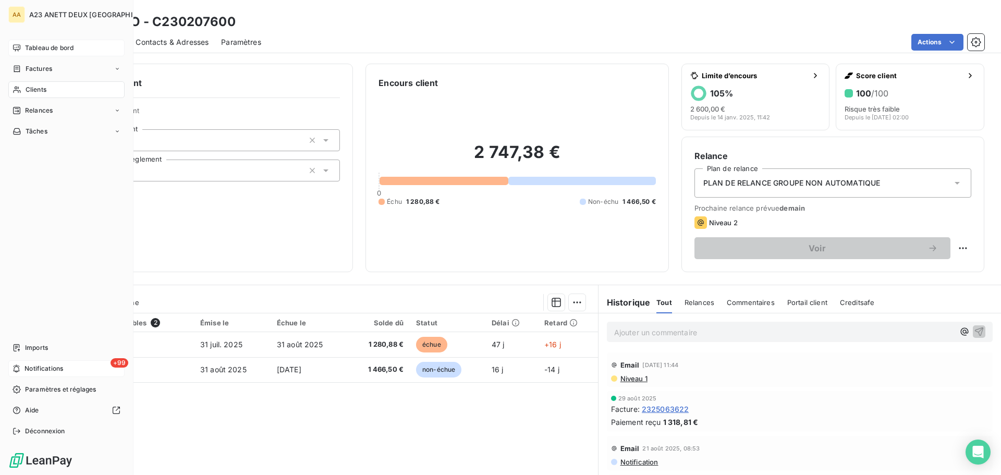
click at [40, 92] on span "Clients" at bounding box center [36, 89] width 21 height 9
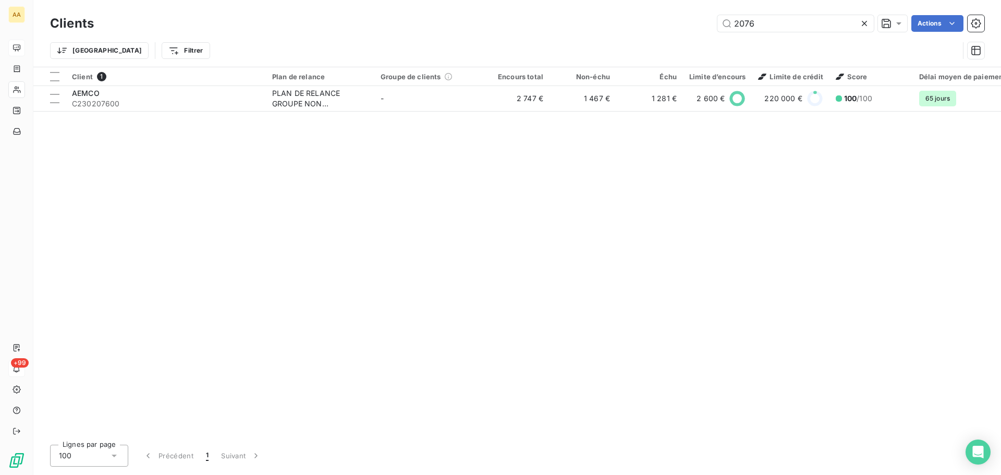
drag, startPoint x: 772, startPoint y: 22, endPoint x: 694, endPoint y: 39, distance: 78.8
click at [696, 39] on div "Clients 2076 Actions Trier Filtrer" at bounding box center [517, 40] width 934 height 54
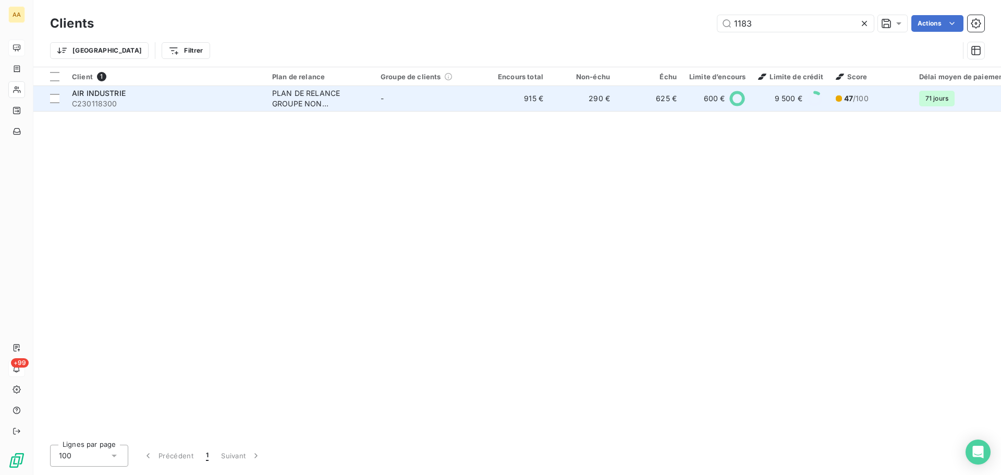
type input "1183"
click at [179, 108] on span "C230118300" at bounding box center [166, 104] width 188 height 10
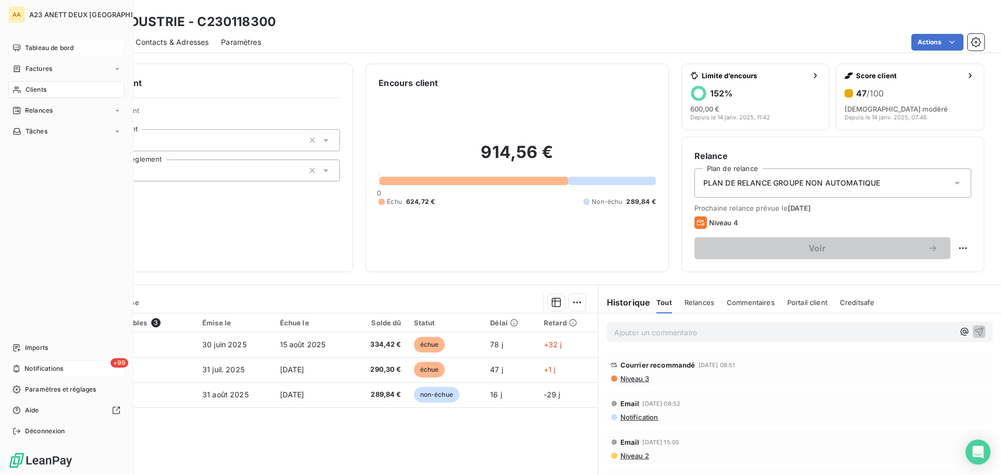
click at [56, 88] on div "Clients" at bounding box center [66, 89] width 116 height 17
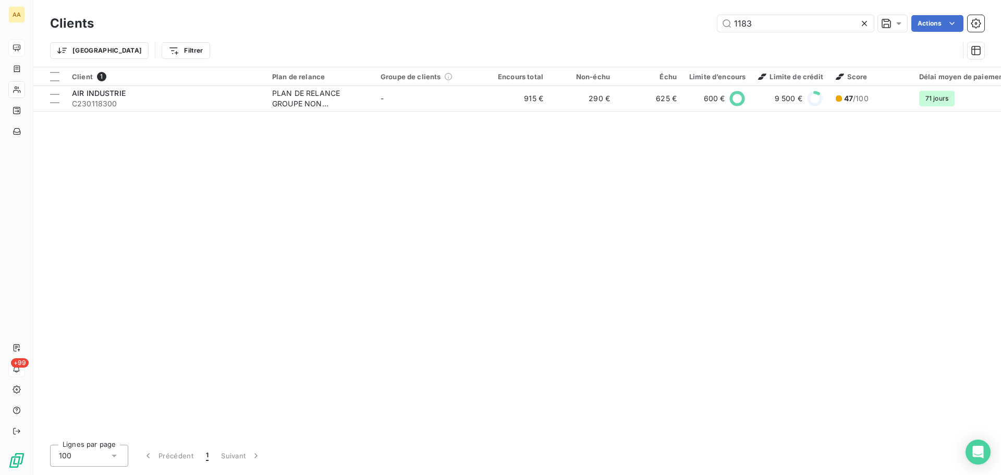
drag, startPoint x: 770, startPoint y: 20, endPoint x: 667, endPoint y: 28, distance: 102.5
click at [680, 28] on div "1183 Actions" at bounding box center [545, 23] width 878 height 17
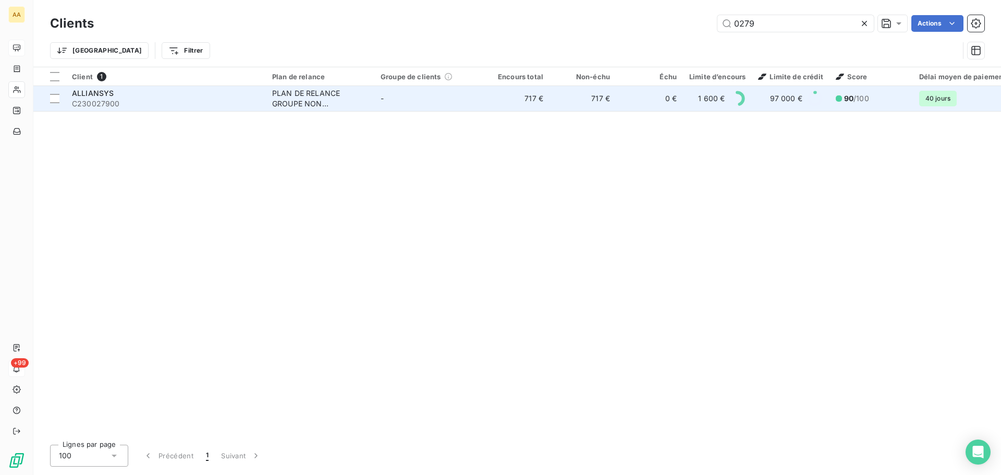
type input "0279"
click at [221, 108] on span "C230027900" at bounding box center [166, 104] width 188 height 10
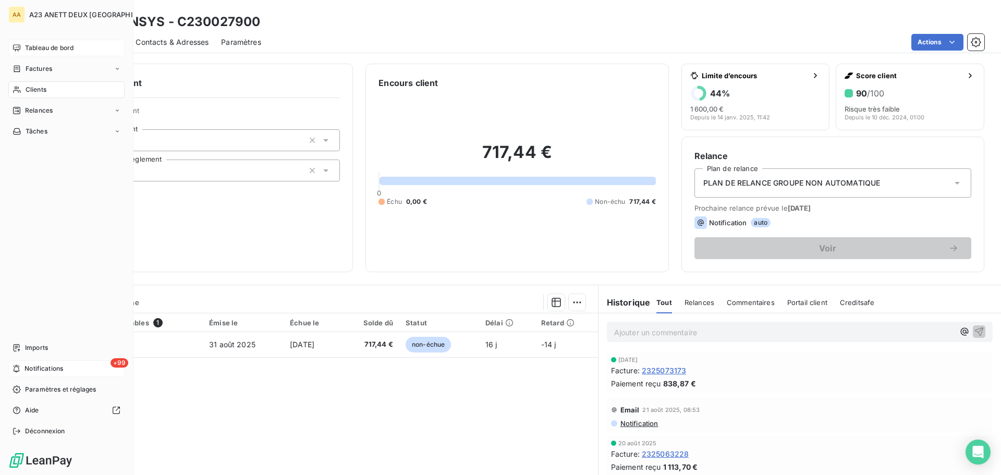
click at [49, 48] on span "Tableau de bord" at bounding box center [49, 47] width 48 height 9
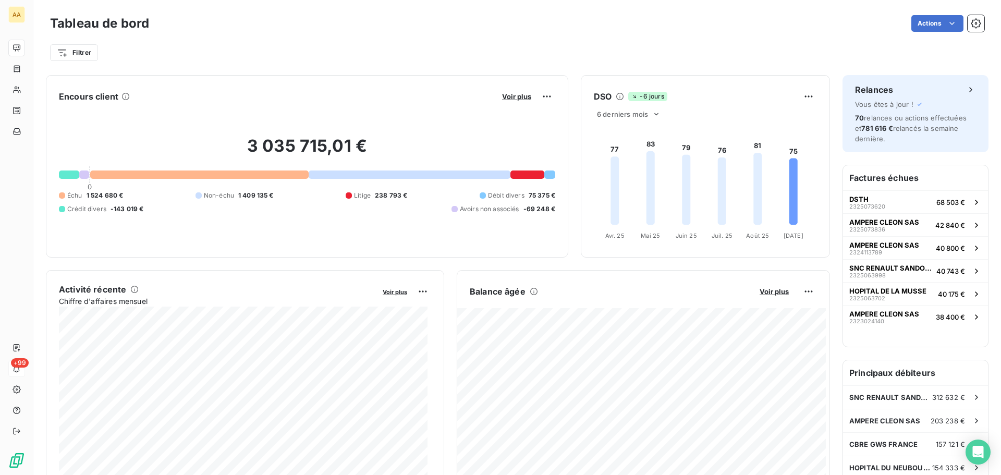
click at [522, 101] on div "Voir plus" at bounding box center [527, 96] width 56 height 17
click at [799, 289] on html "AA +99 Tableau de bord Actions Filtrer Encours client Voir plus 3 035 715,01 € …" at bounding box center [500, 237] width 1001 height 475
click at [771, 312] on div "Exporter" at bounding box center [776, 314] width 58 height 17
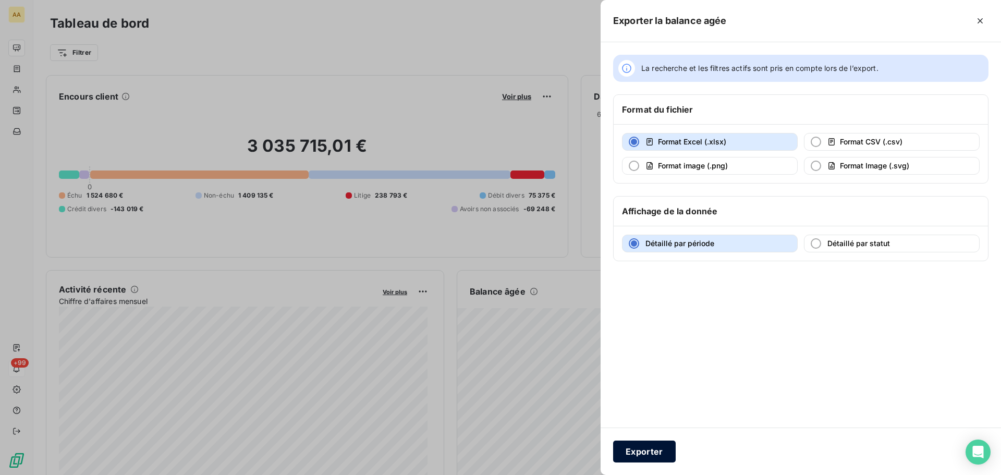
click at [661, 450] on button "Exporter" at bounding box center [644, 452] width 63 height 22
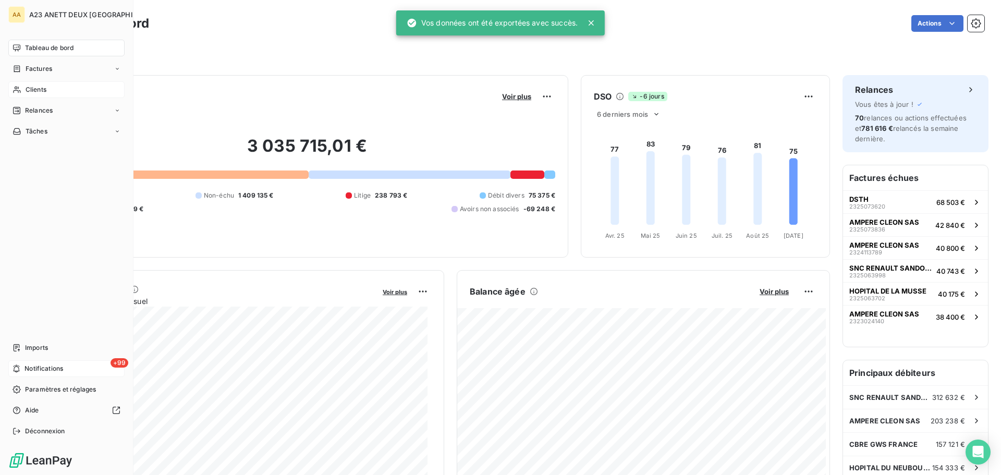
drag, startPoint x: 33, startPoint y: 95, endPoint x: 46, endPoint y: 92, distance: 12.9
click at [35, 95] on div "Clients" at bounding box center [66, 89] width 116 height 17
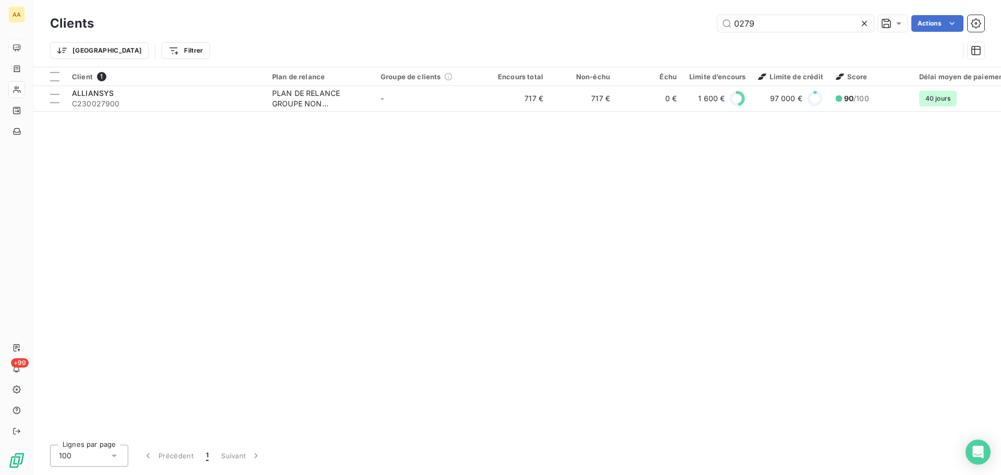
drag, startPoint x: 768, startPoint y: 28, endPoint x: 682, endPoint y: 2, distance: 89.4
click at [684, 27] on div "0279 Actions" at bounding box center [545, 23] width 878 height 17
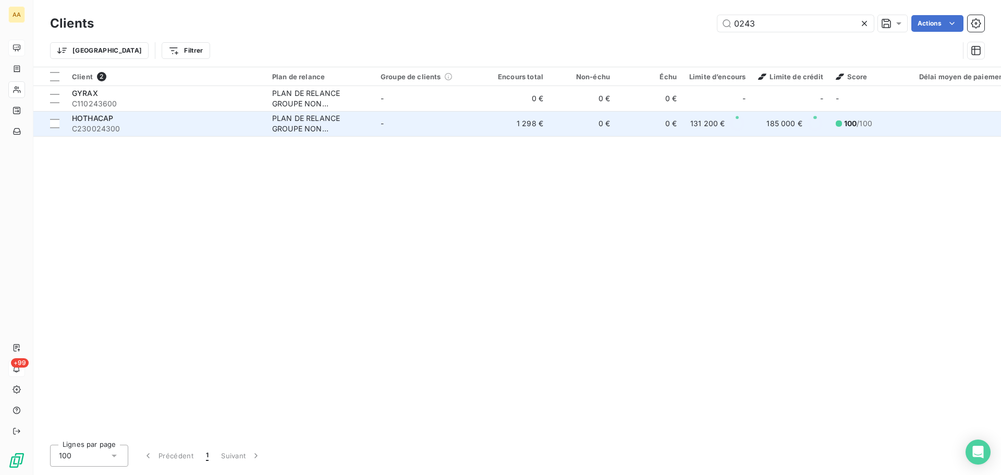
type input "0243"
click at [105, 129] on span "C230024300" at bounding box center [166, 129] width 188 height 10
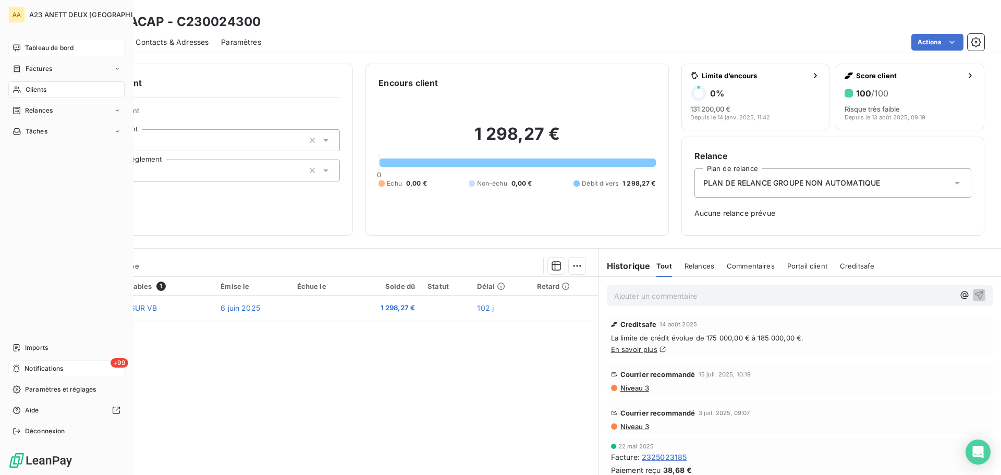
drag, startPoint x: 52, startPoint y: 99, endPoint x: 51, endPoint y: 93, distance: 5.8
click at [52, 94] on nav "Tableau de bord Factures Clients Relances Tâches" at bounding box center [66, 90] width 116 height 100
click at [50, 84] on div "Clients" at bounding box center [66, 89] width 116 height 17
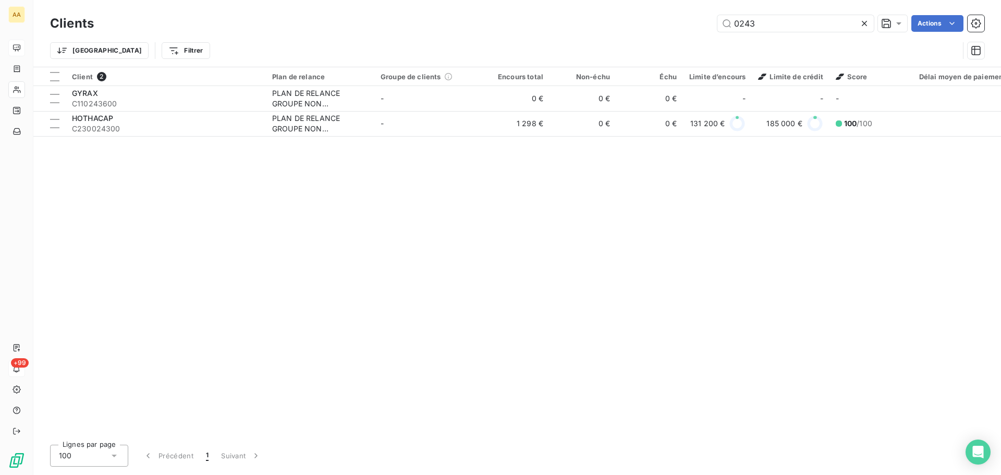
drag, startPoint x: 773, startPoint y: 21, endPoint x: 677, endPoint y: 3, distance: 97.7
click at [690, 25] on div "0243 Actions" at bounding box center [545, 23] width 878 height 17
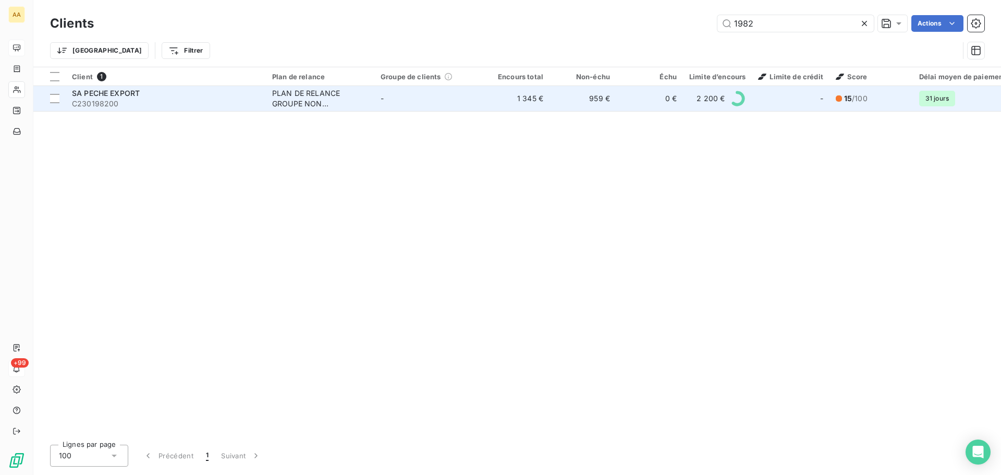
type input "1982"
click at [84, 104] on span "C230198200" at bounding box center [166, 104] width 188 height 10
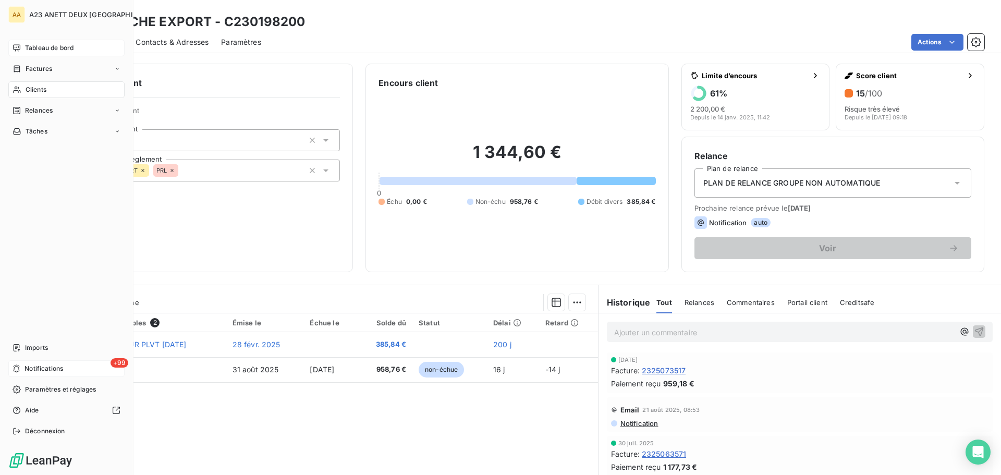
click at [39, 91] on span "Clients" at bounding box center [36, 89] width 21 height 9
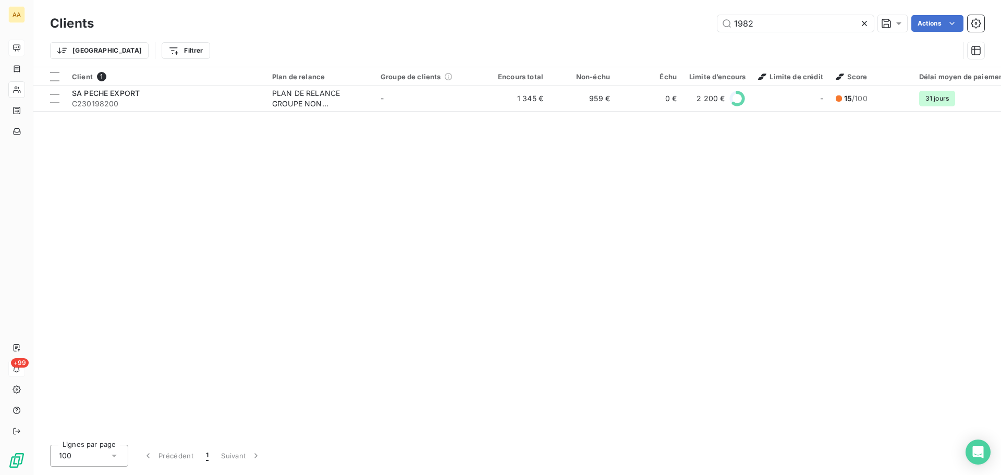
drag, startPoint x: 777, startPoint y: 24, endPoint x: 661, endPoint y: 17, distance: 116.0
click at [661, 24] on div "1982 Actions" at bounding box center [545, 23] width 878 height 17
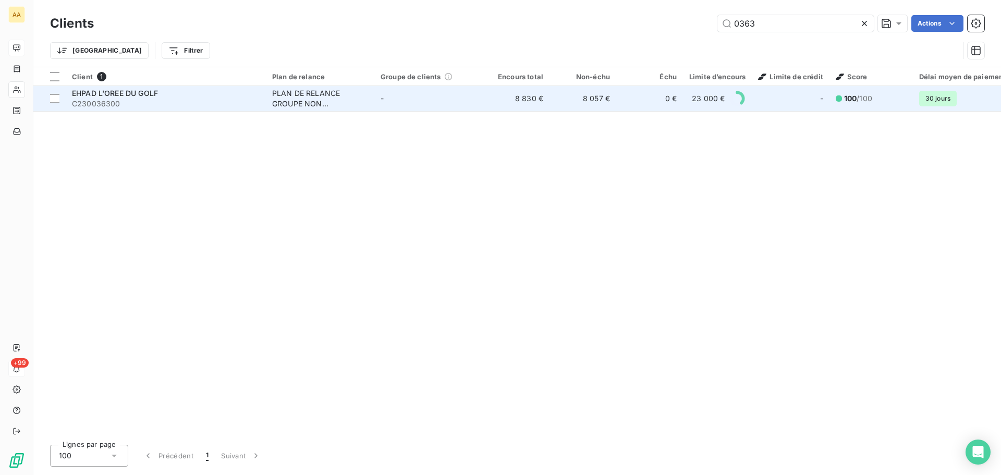
type input "0363"
click at [136, 102] on span "C230036300" at bounding box center [166, 104] width 188 height 10
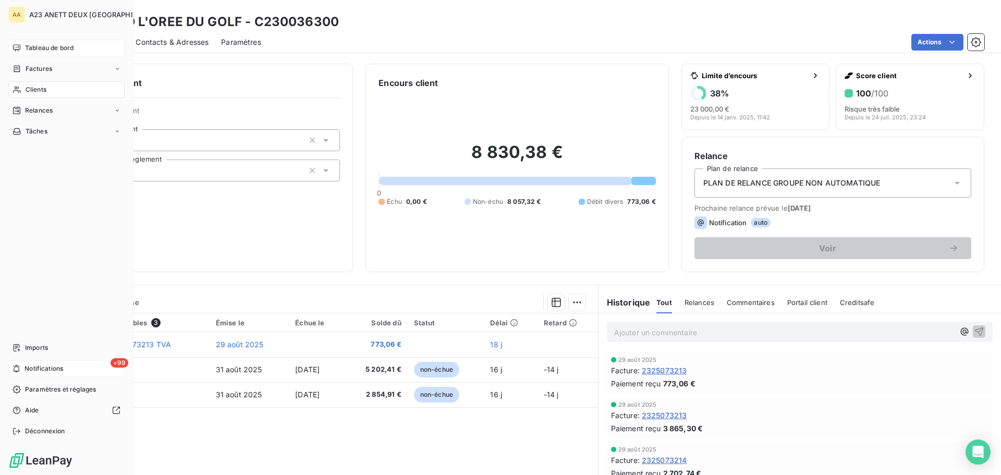
click at [35, 93] on span "Clients" at bounding box center [36, 89] width 21 height 9
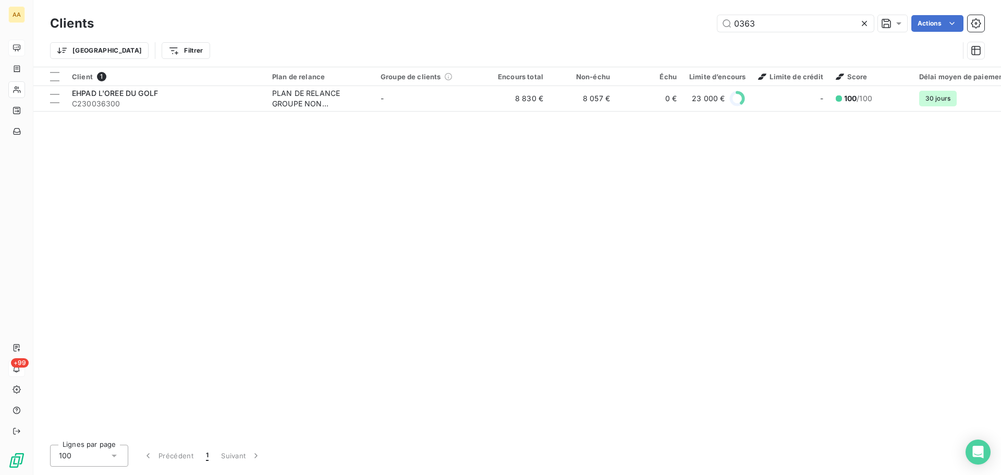
drag, startPoint x: 778, startPoint y: 26, endPoint x: 625, endPoint y: 25, distance: 153.3
click at [625, 28] on div "0363 Actions" at bounding box center [545, 23] width 878 height 17
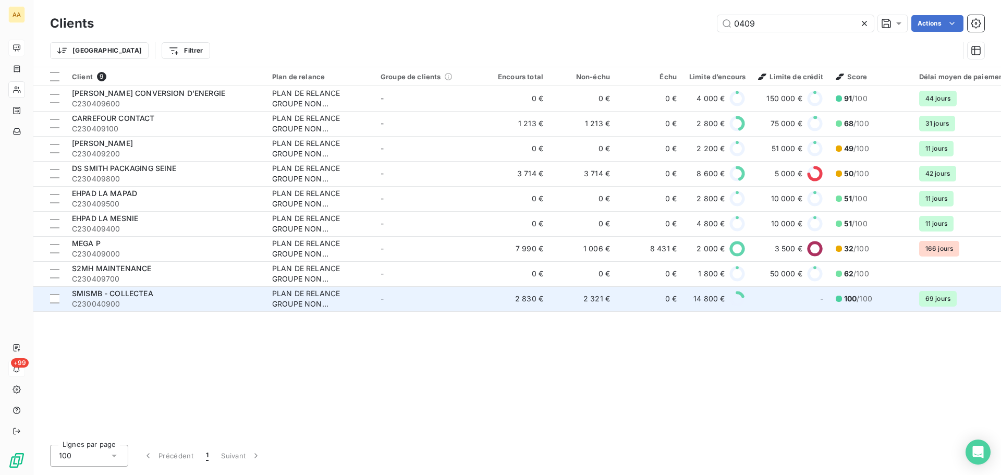
type input "0409"
click at [153, 297] on span "SMISMB - COLLECTEA" at bounding box center [112, 293] width 81 height 9
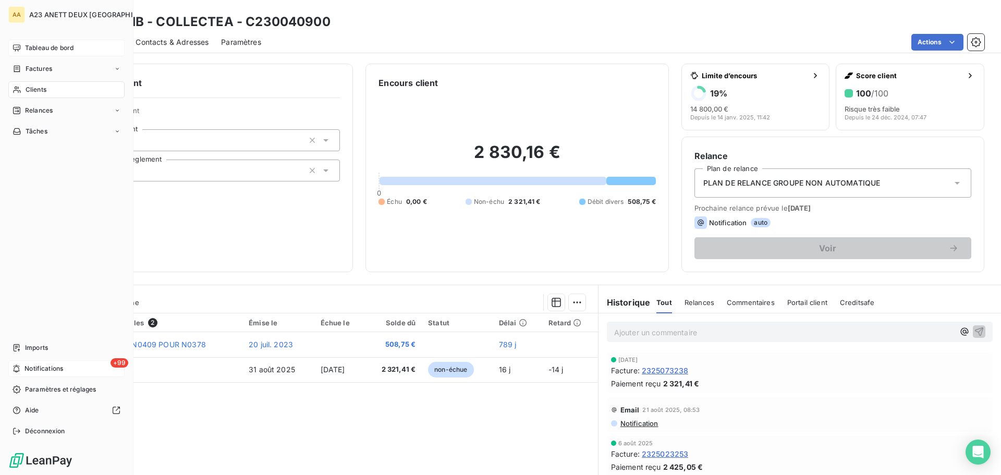
click at [25, 90] on div "Clients" at bounding box center [66, 89] width 116 height 17
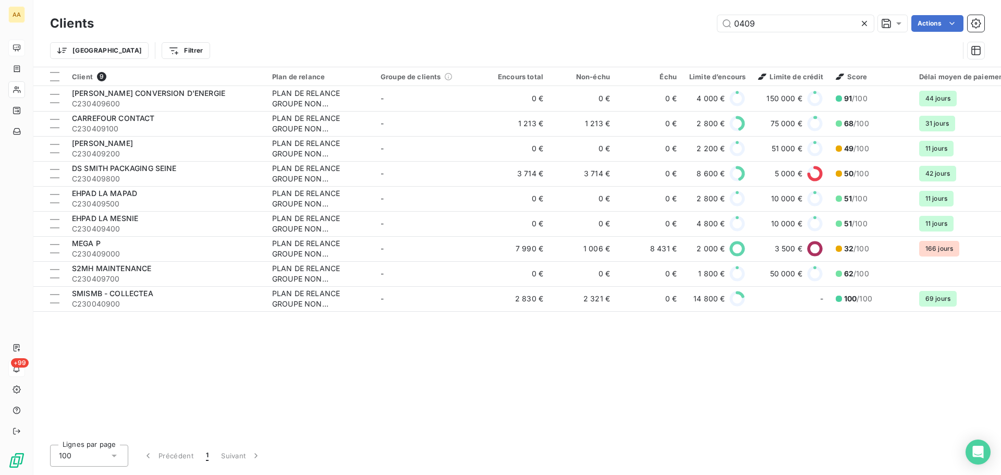
drag, startPoint x: 757, startPoint y: 25, endPoint x: 653, endPoint y: 15, distance: 104.2
click at [693, 25] on div "0409 Actions" at bounding box center [545, 23] width 878 height 17
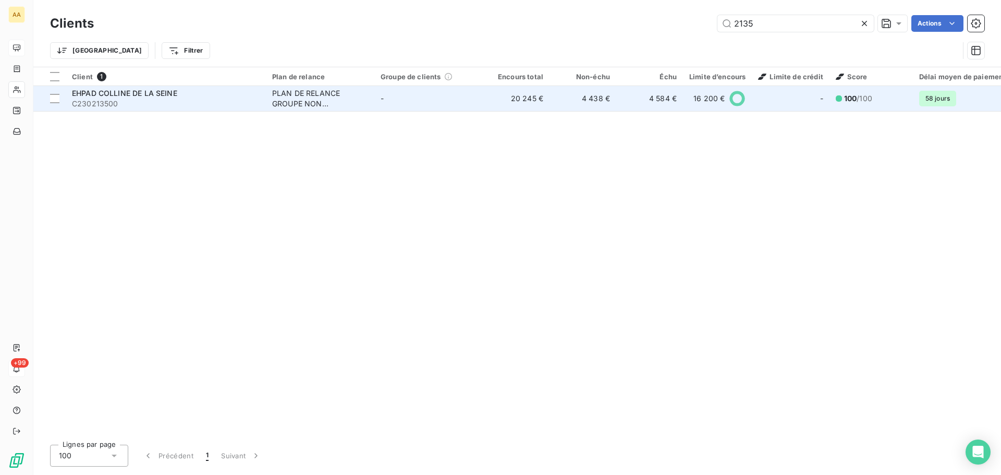
type input "2135"
click at [163, 103] on span "C230213500" at bounding box center [166, 104] width 188 height 10
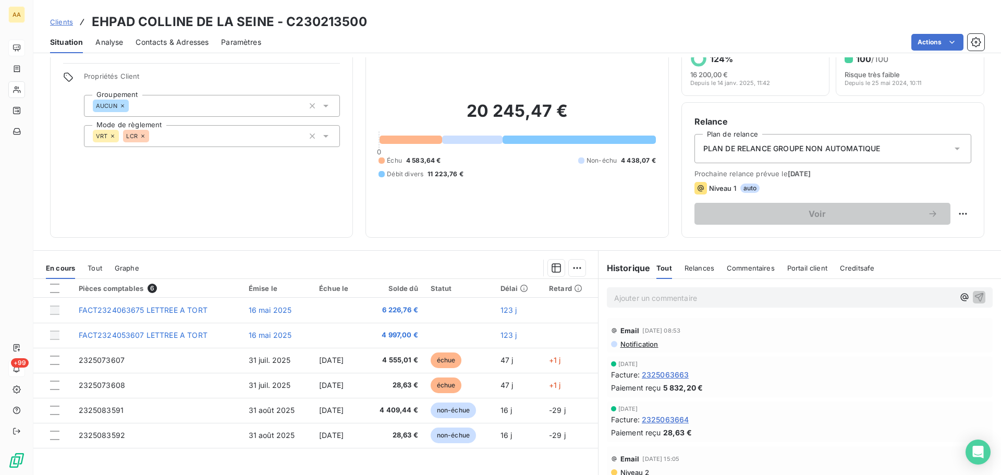
scroll to position [52, 0]
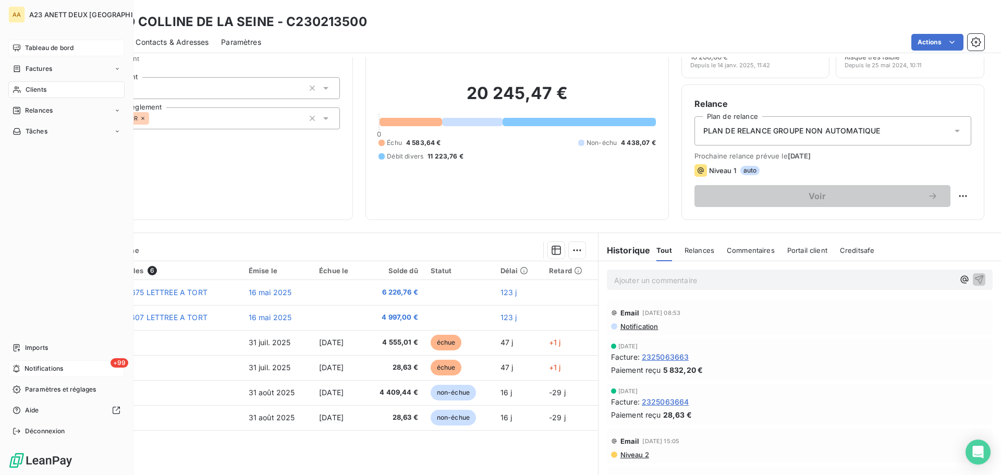
click at [43, 44] on span "Tableau de bord" at bounding box center [49, 47] width 48 height 9
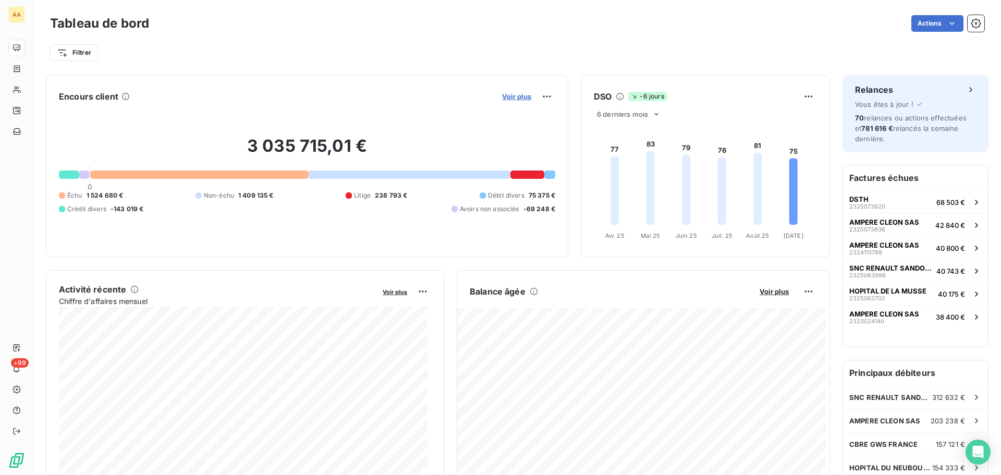
click at [514, 95] on span "Voir plus" at bounding box center [516, 96] width 29 height 8
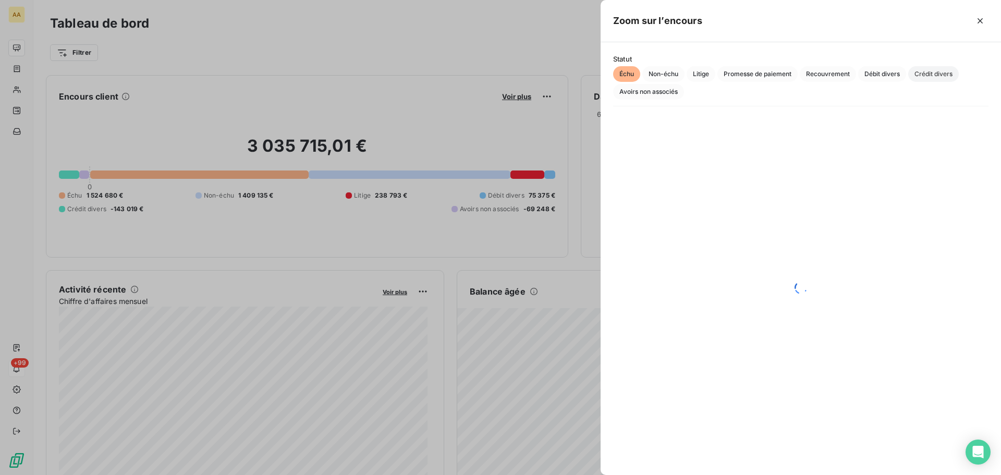
click at [941, 78] on span "Crédit divers" at bounding box center [933, 74] width 51 height 16
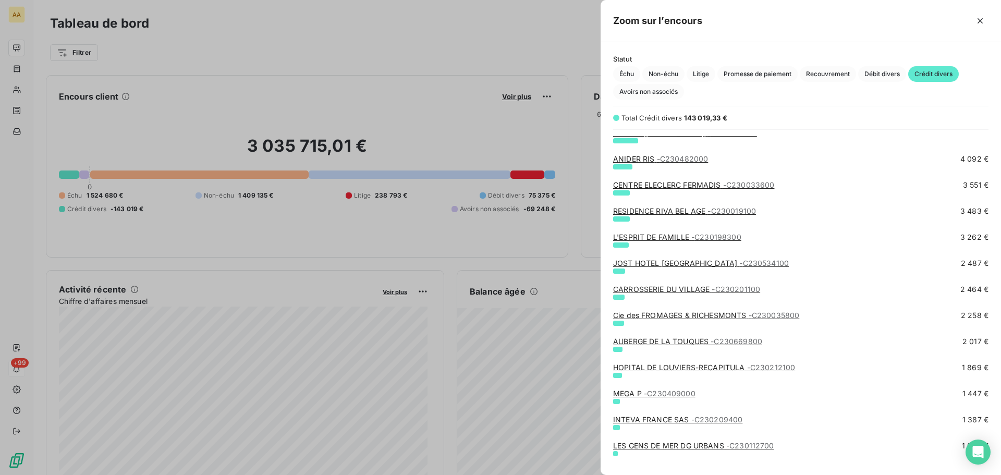
scroll to position [104, 0]
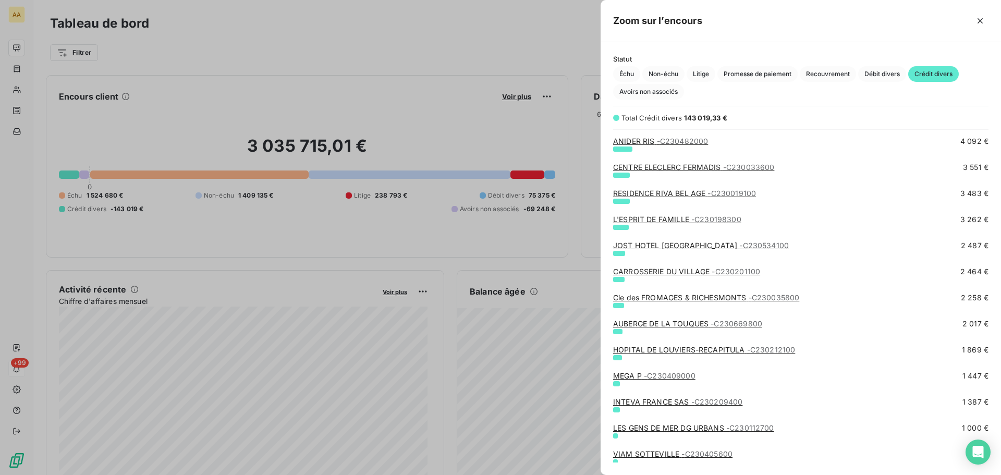
click at [703, 323] on link "AUBERGE DE LA TOUQUES - C230669800" at bounding box center [687, 323] width 149 height 9
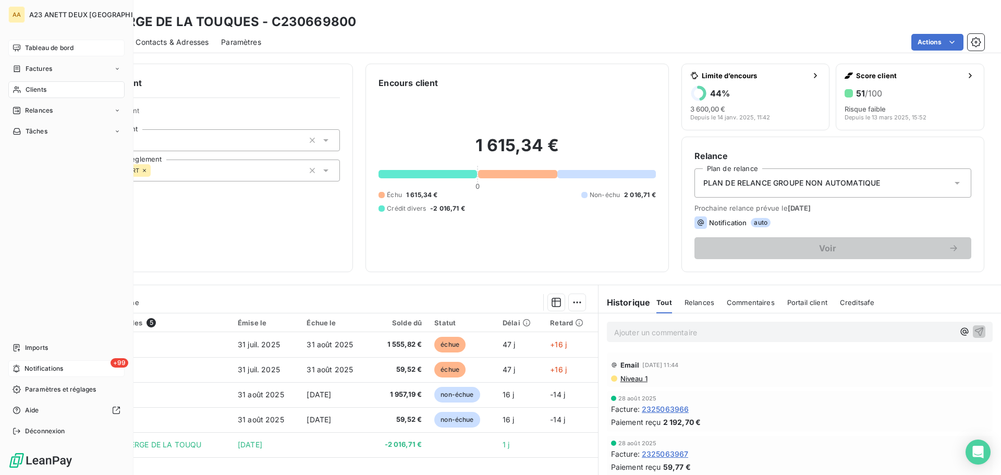
click at [37, 50] on span "Tableau de bord" at bounding box center [49, 47] width 48 height 9
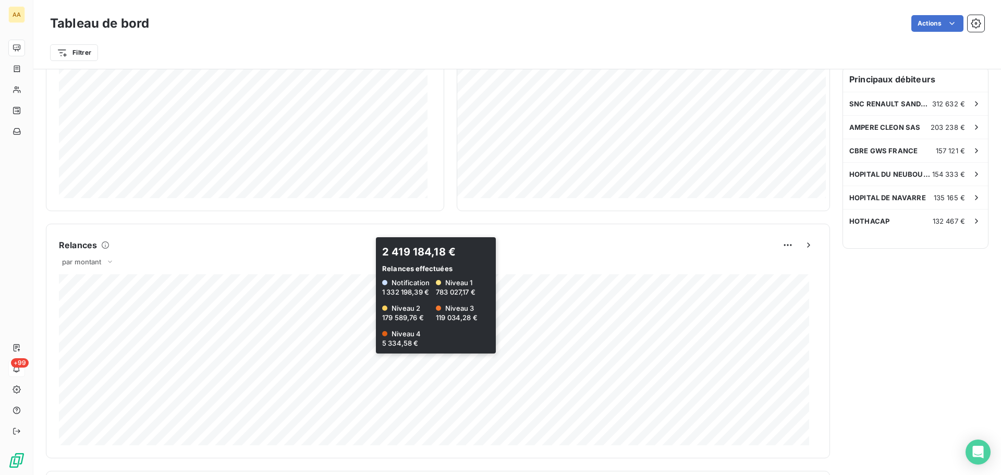
scroll to position [313, 0]
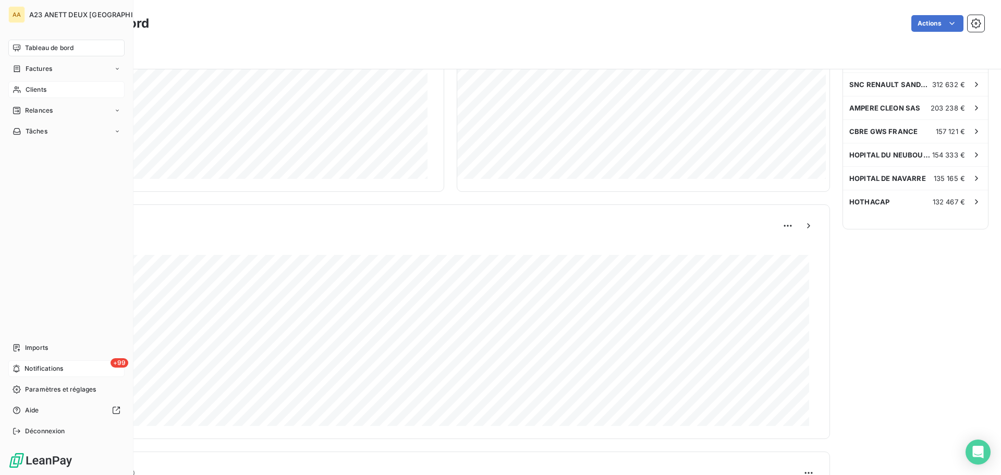
click at [26, 91] on span "Clients" at bounding box center [36, 89] width 21 height 9
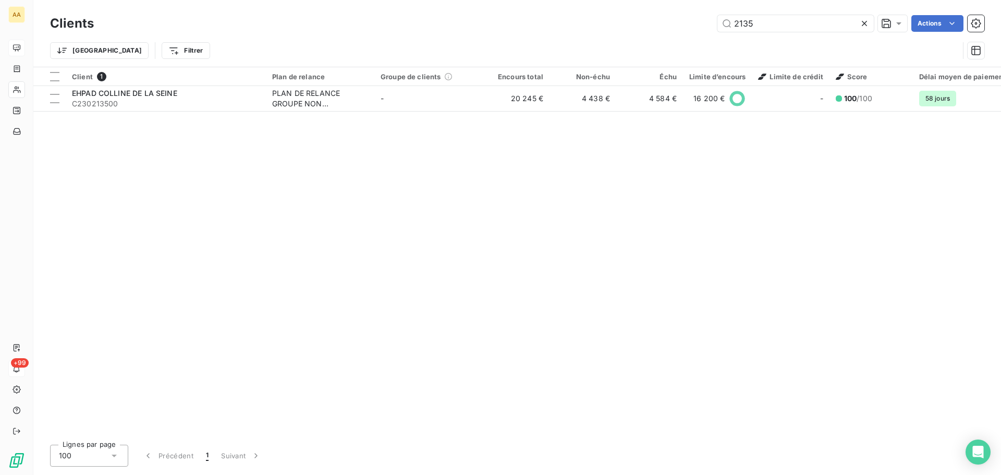
drag, startPoint x: 782, startPoint y: 25, endPoint x: 633, endPoint y: 22, distance: 149.1
click at [633, 22] on div "2135 Actions" at bounding box center [545, 23] width 878 height 17
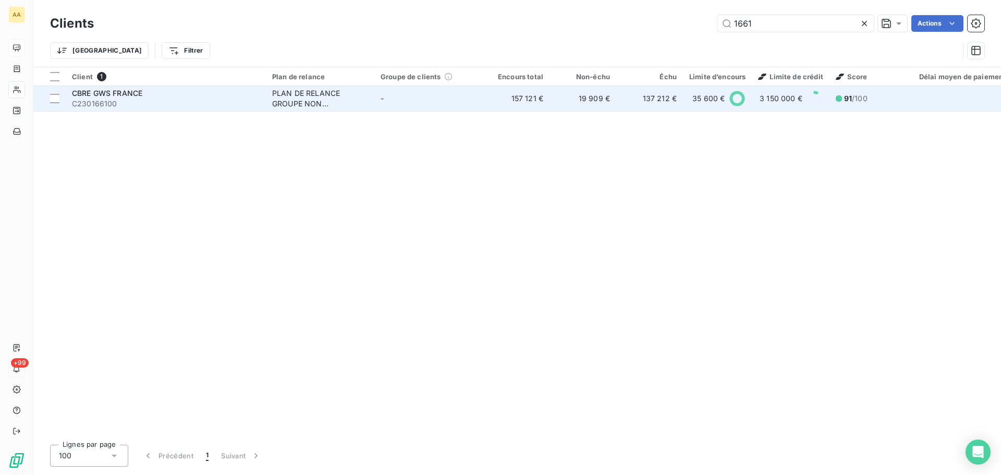
type input "1661"
click at [158, 101] on span "C230166100" at bounding box center [166, 104] width 188 height 10
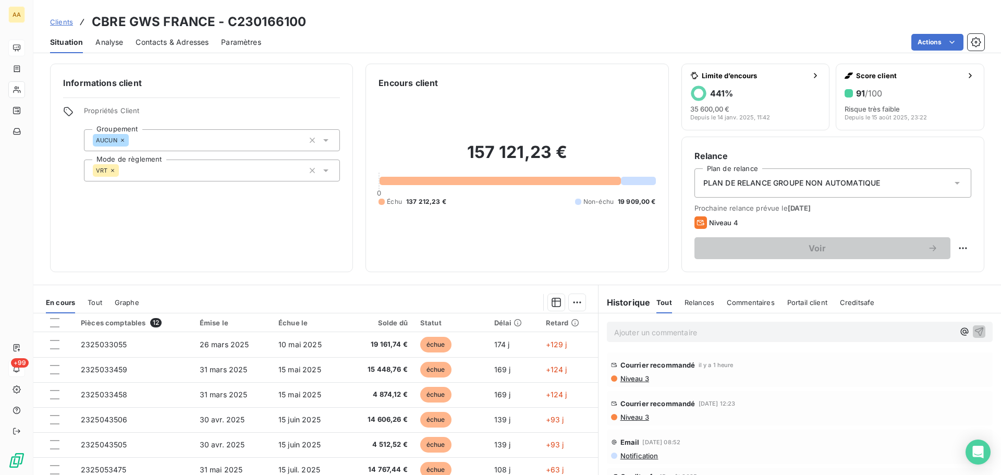
click at [635, 381] on span "Niveau 3" at bounding box center [634, 378] width 30 height 8
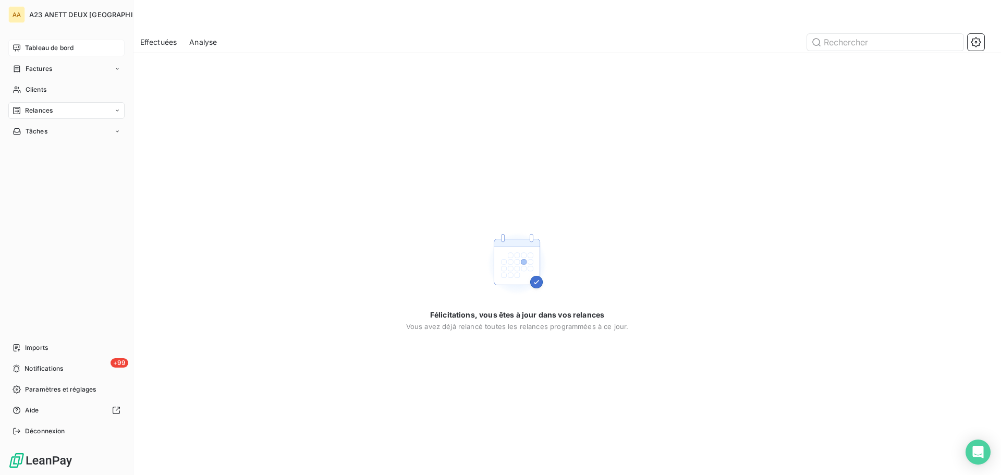
click at [31, 48] on span "Tableau de bord" at bounding box center [49, 47] width 48 height 9
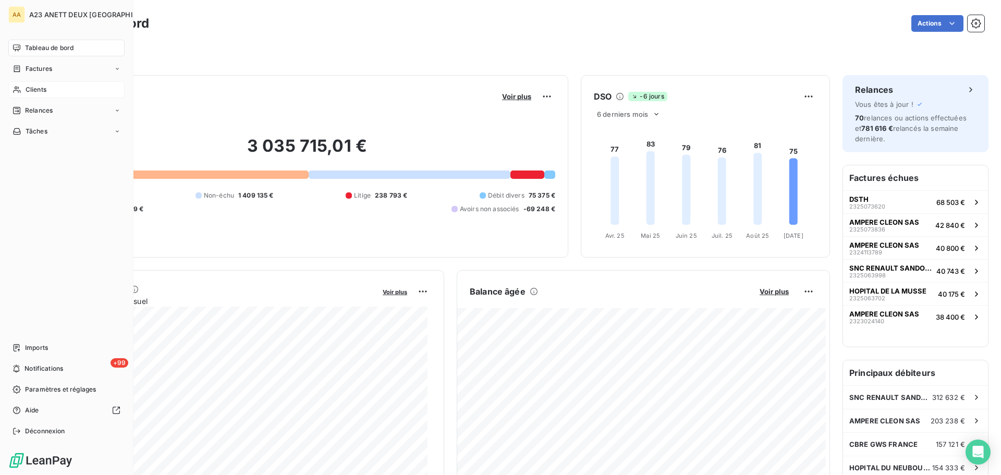
click at [41, 91] on span "Clients" at bounding box center [36, 89] width 21 height 9
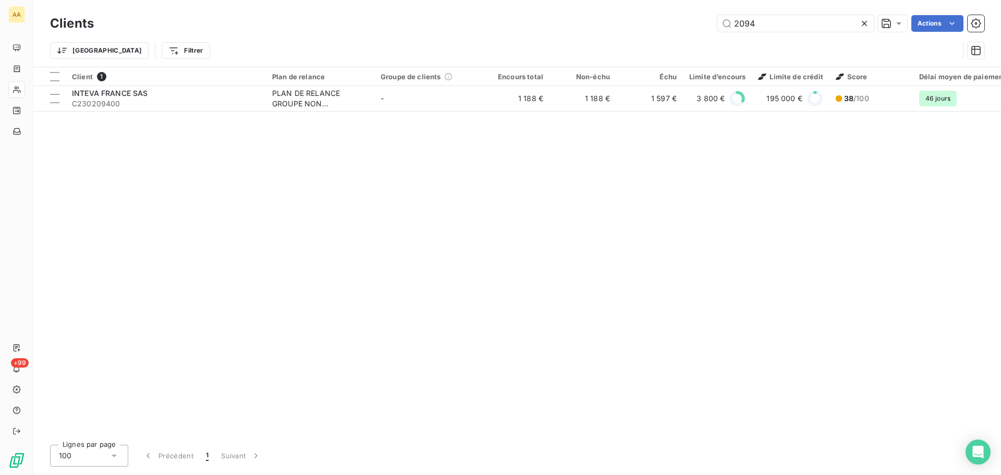
drag, startPoint x: 787, startPoint y: 18, endPoint x: 686, endPoint y: 29, distance: 101.7
click at [691, 29] on div "2094 Actions" at bounding box center [545, 23] width 878 height 17
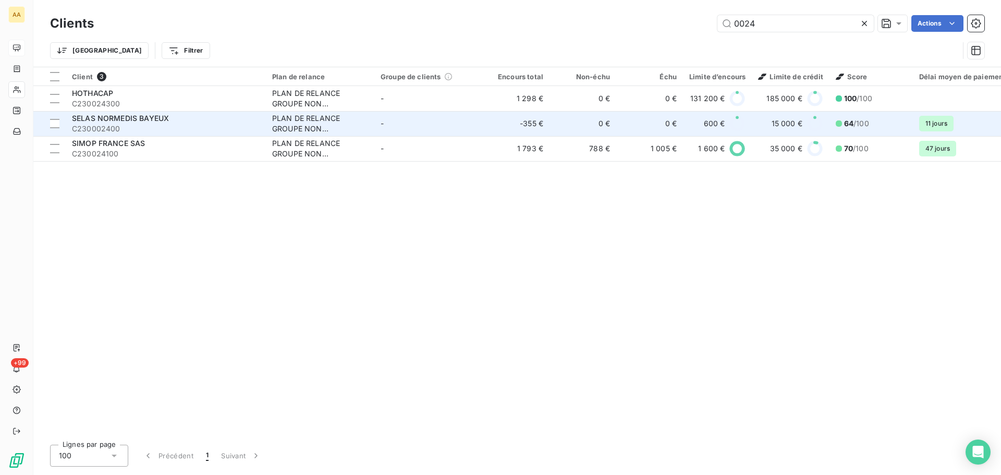
type input "0024"
click at [177, 128] on span "C230002400" at bounding box center [166, 129] width 188 height 10
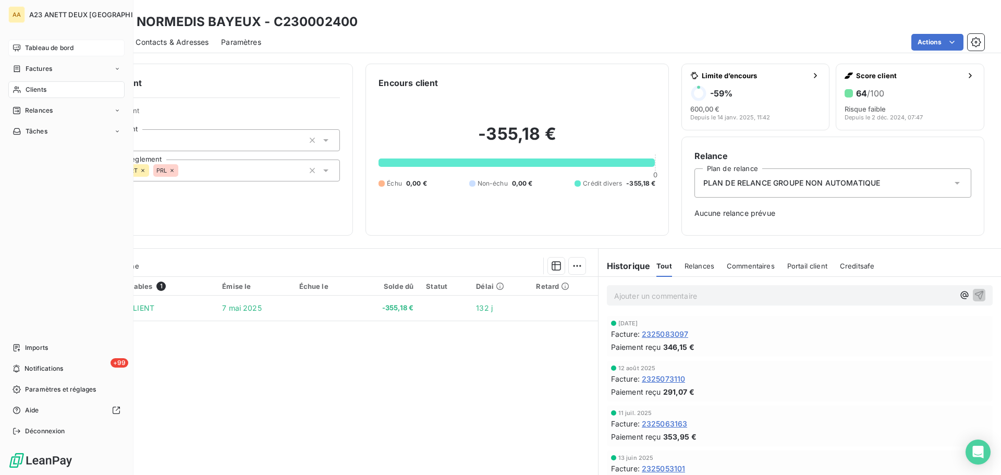
click at [27, 90] on span "Clients" at bounding box center [36, 89] width 21 height 9
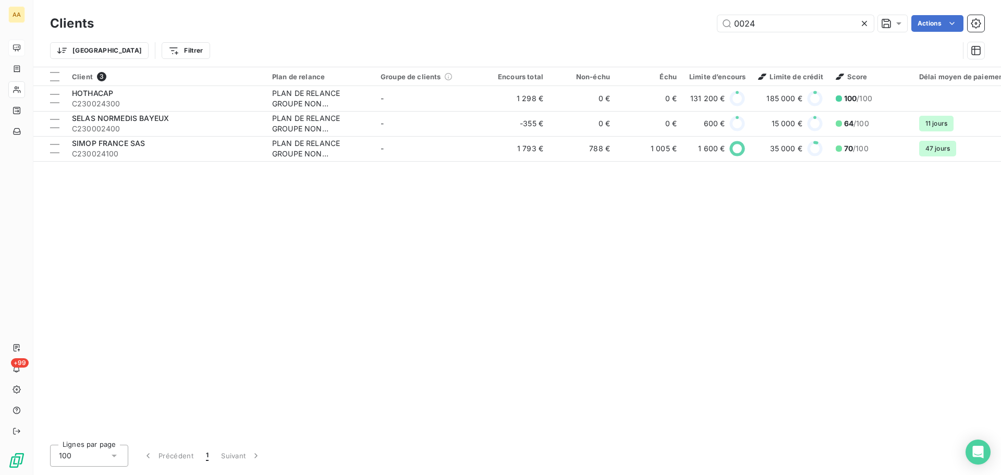
drag, startPoint x: 753, startPoint y: 20, endPoint x: 680, endPoint y: 20, distance: 73.0
click at [680, 20] on div "0024 Actions" at bounding box center [545, 23] width 878 height 17
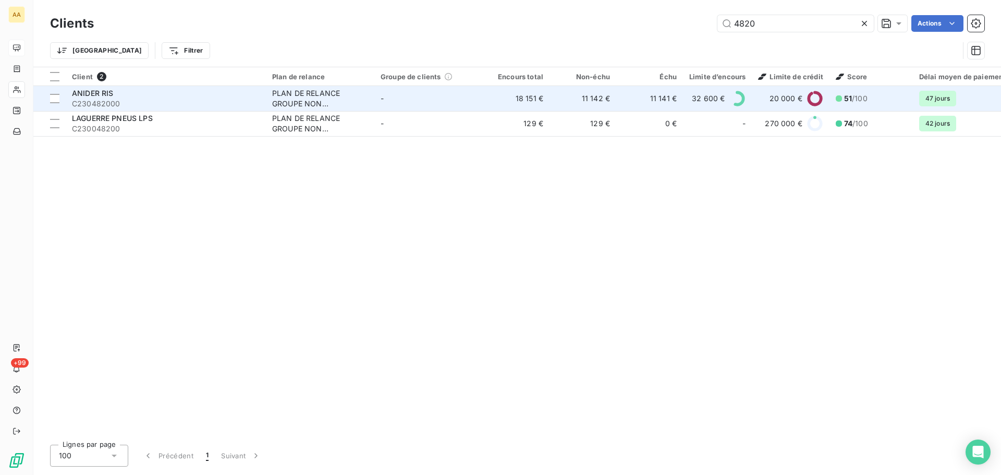
type input "4820"
click at [123, 95] on div "ANIDER RIS" at bounding box center [166, 93] width 188 height 10
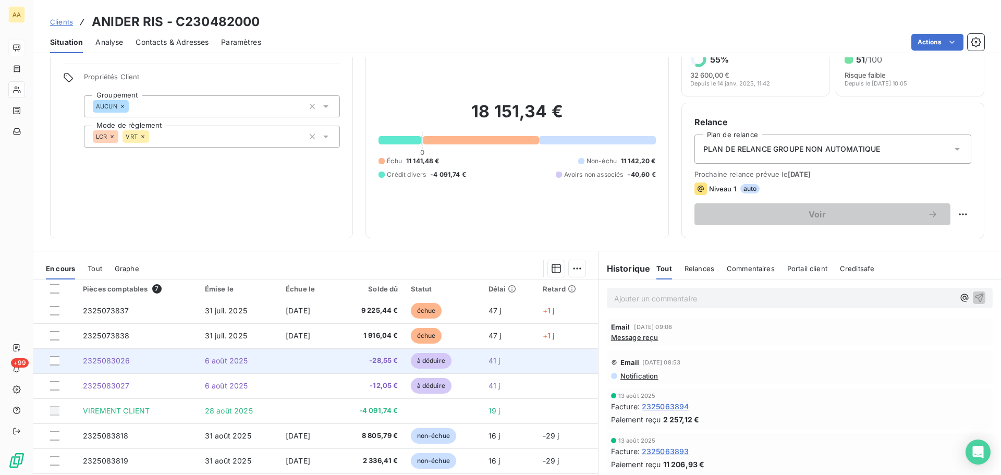
scroll to position [52, 0]
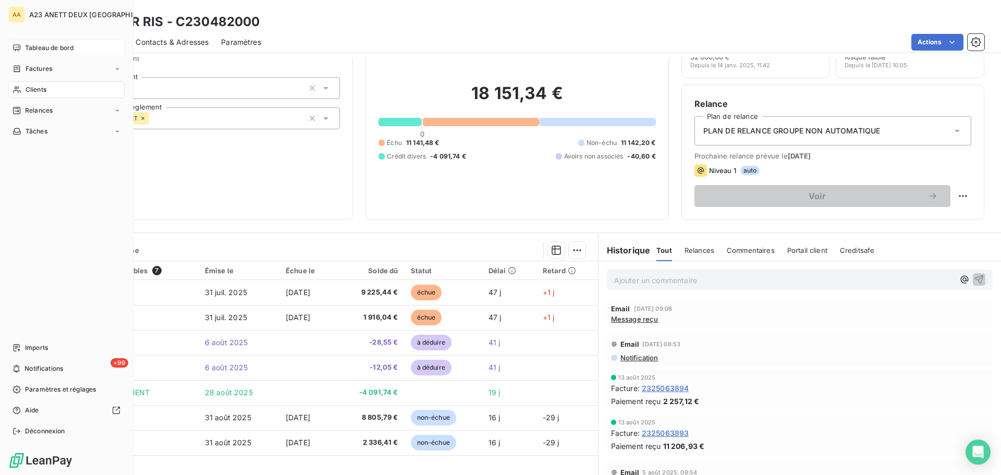
drag, startPoint x: 31, startPoint y: 83, endPoint x: 42, endPoint y: 87, distance: 11.9
click at [33, 84] on div "Clients" at bounding box center [66, 89] width 116 height 17
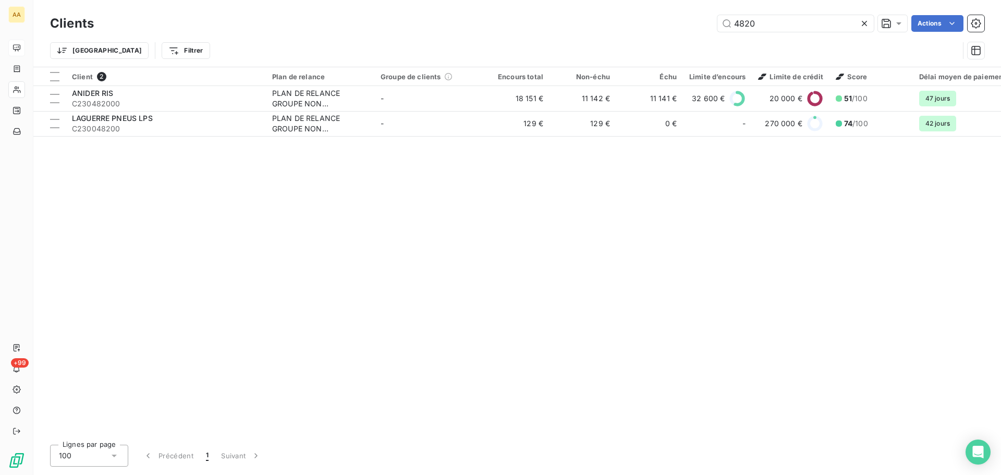
drag, startPoint x: 772, startPoint y: 22, endPoint x: 660, endPoint y: 25, distance: 112.1
click at [676, 25] on div "4820 Actions" at bounding box center [545, 23] width 878 height 17
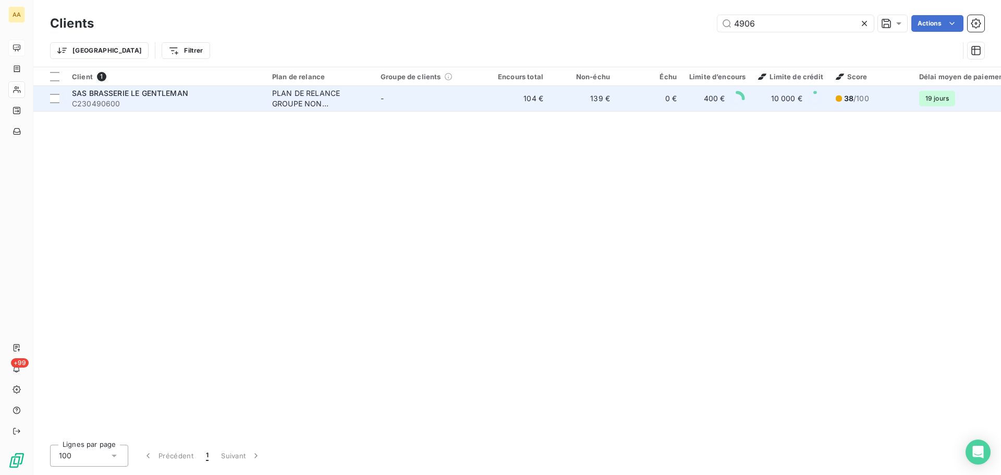
type input "4906"
click at [135, 104] on span "C230490600" at bounding box center [166, 104] width 188 height 10
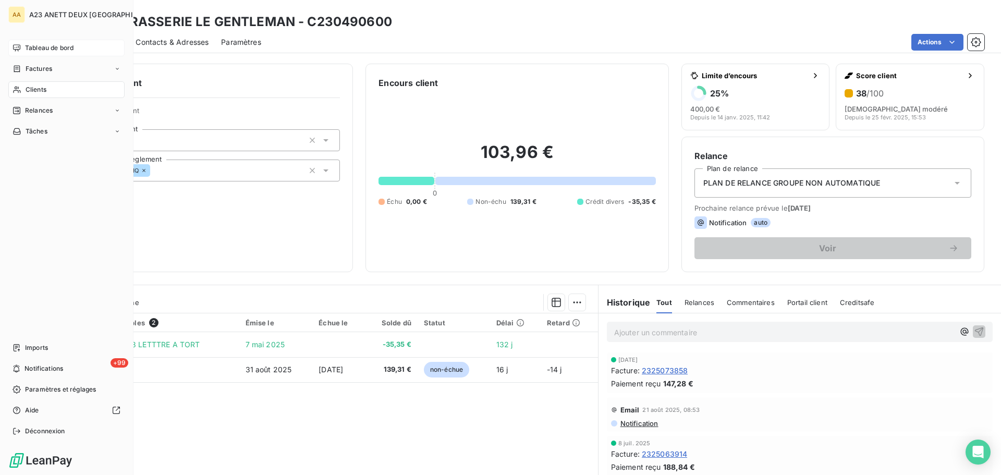
drag, startPoint x: 31, startPoint y: 87, endPoint x: 76, endPoint y: 91, distance: 45.1
click at [32, 87] on span "Clients" at bounding box center [36, 89] width 21 height 9
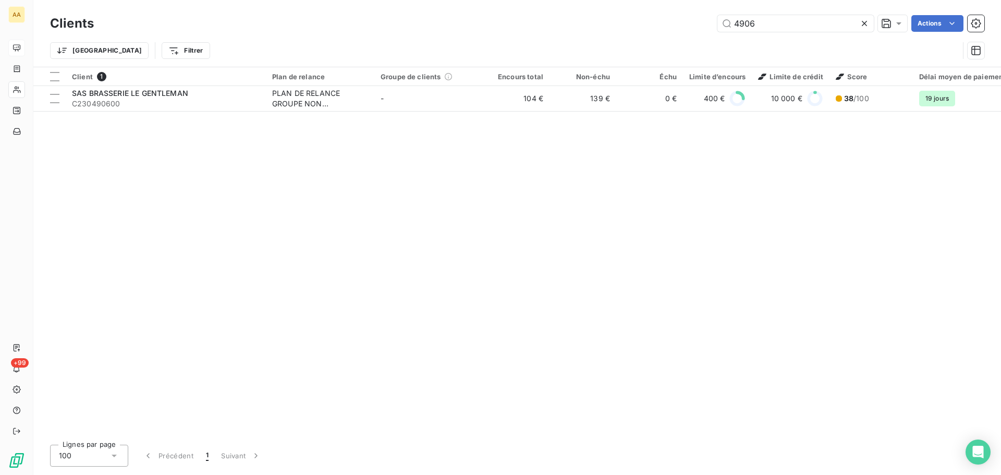
drag, startPoint x: 713, startPoint y: 25, endPoint x: 664, endPoint y: 26, distance: 48.5
click at [664, 26] on div "4906 Actions" at bounding box center [545, 23] width 878 height 17
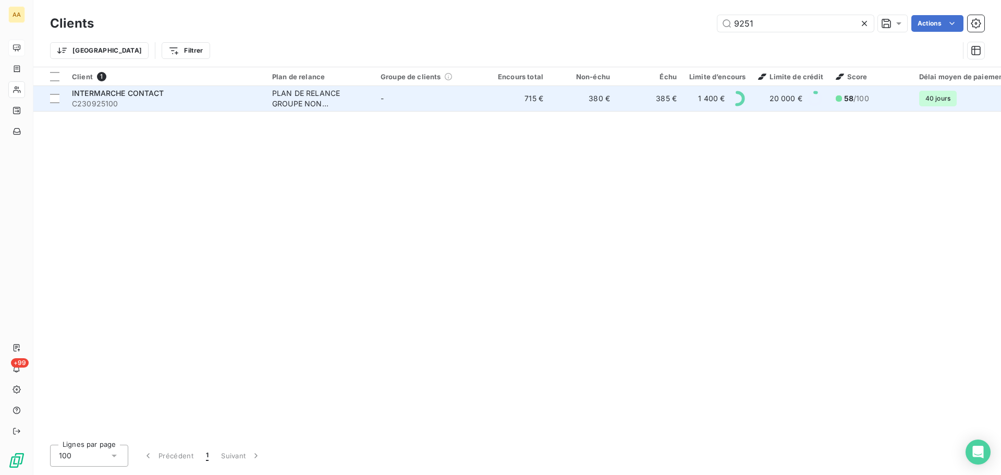
type input "9251"
click at [194, 103] on span "C230925100" at bounding box center [166, 104] width 188 height 10
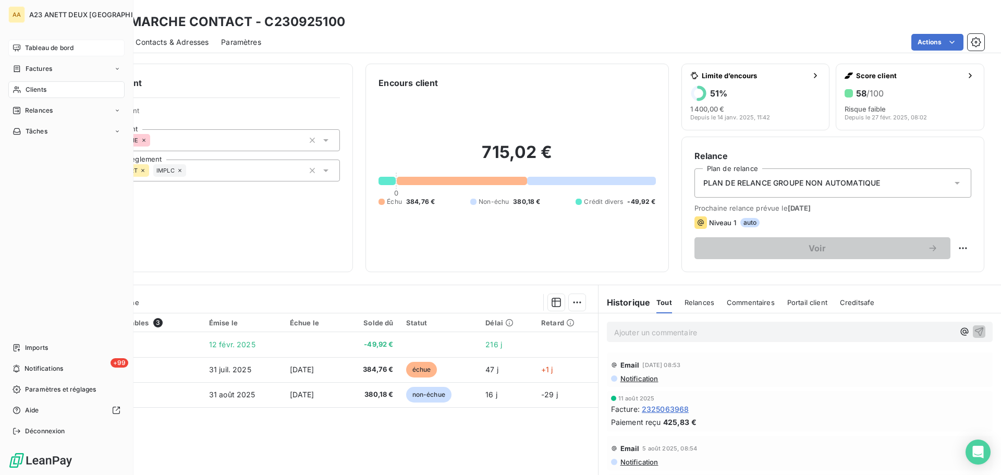
click at [50, 90] on div "Clients" at bounding box center [66, 89] width 116 height 17
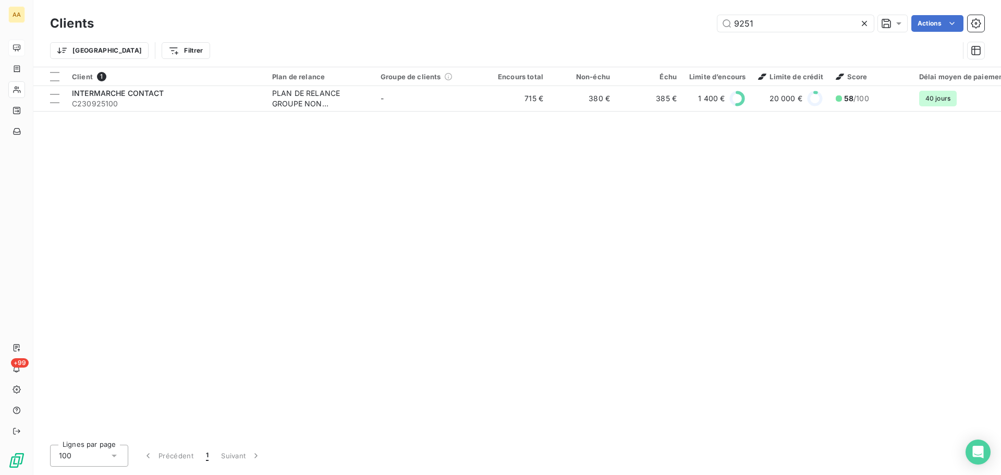
drag, startPoint x: 781, startPoint y: 27, endPoint x: 609, endPoint y: 35, distance: 171.2
click at [616, 35] on div "Clients 9251 Actions Trier Filtrer" at bounding box center [517, 40] width 934 height 54
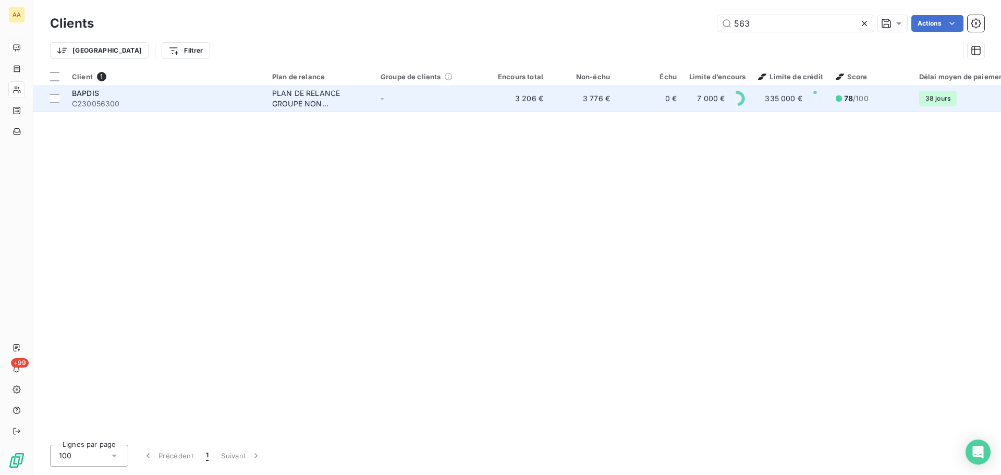
type input "563"
click at [180, 103] on span "C230056300" at bounding box center [166, 104] width 188 height 10
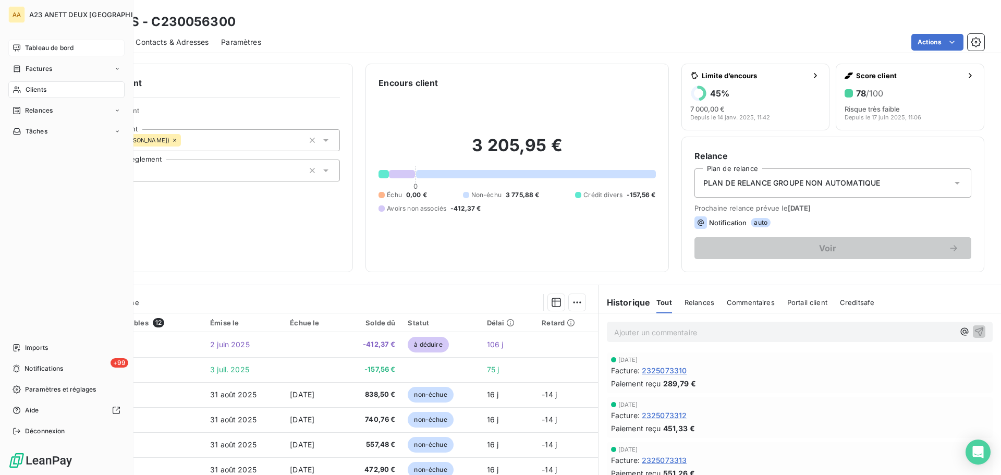
click at [32, 90] on span "Clients" at bounding box center [36, 89] width 21 height 9
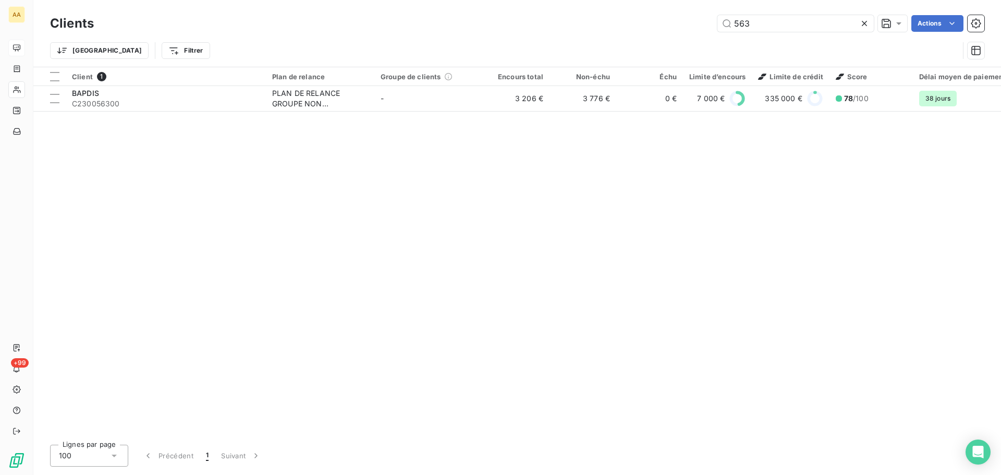
drag, startPoint x: 775, startPoint y: 21, endPoint x: 600, endPoint y: 31, distance: 176.0
click at [600, 31] on div "563 Actions" at bounding box center [545, 23] width 878 height 17
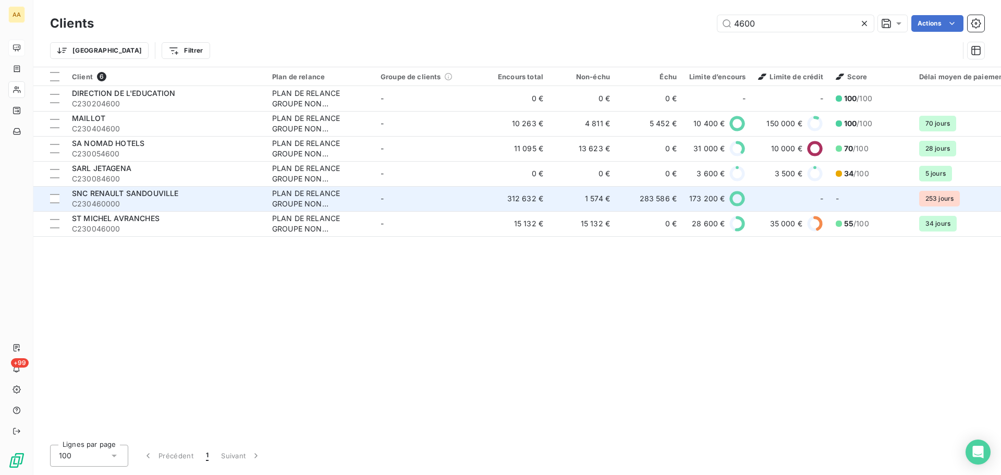
type input "4600"
click at [141, 197] on span "SNC RENAULT SANDOUVILLE" at bounding box center [125, 193] width 106 height 9
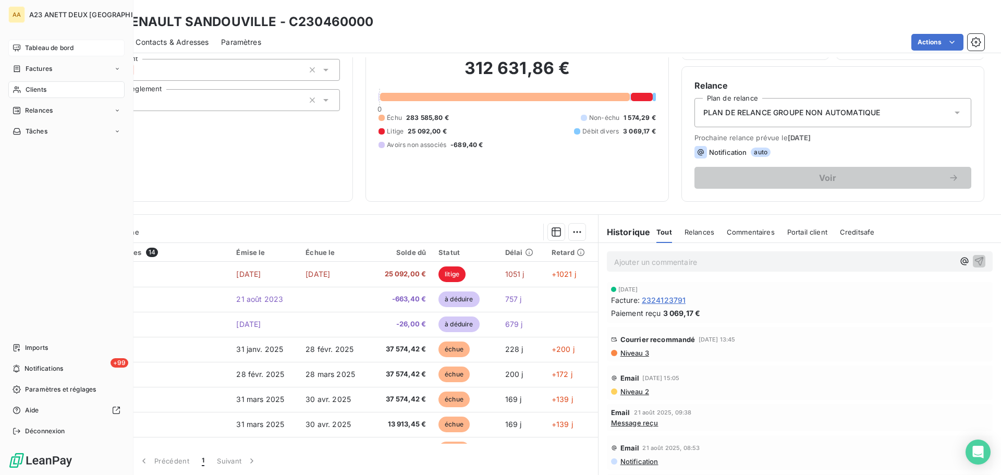
click at [35, 87] on span "Clients" at bounding box center [36, 89] width 21 height 9
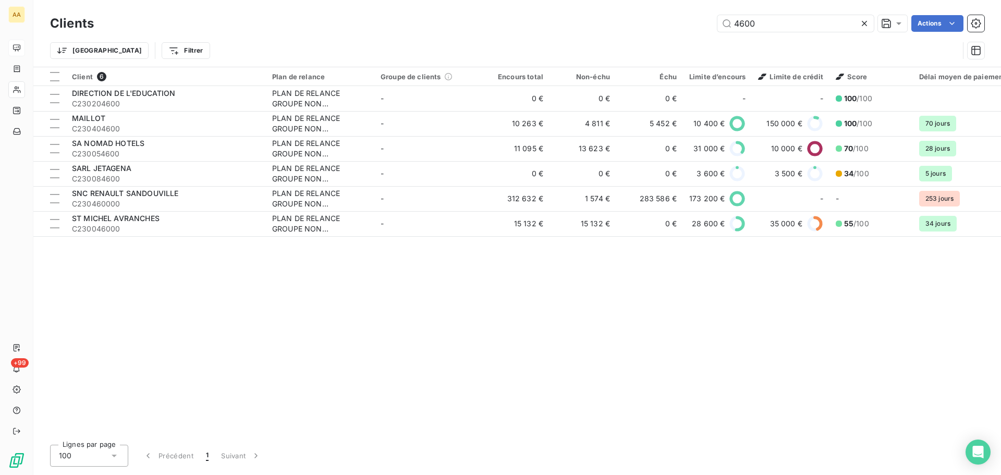
drag, startPoint x: 778, startPoint y: 18, endPoint x: 588, endPoint y: 8, distance: 190.1
click at [640, 19] on div "4600 Actions" at bounding box center [545, 23] width 878 height 17
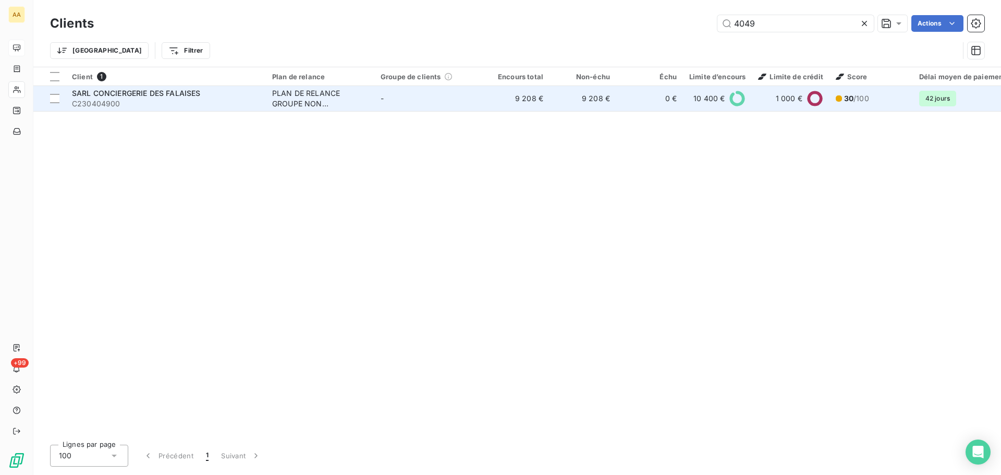
type input "4049"
click at [176, 104] on span "C230404900" at bounding box center [166, 104] width 188 height 10
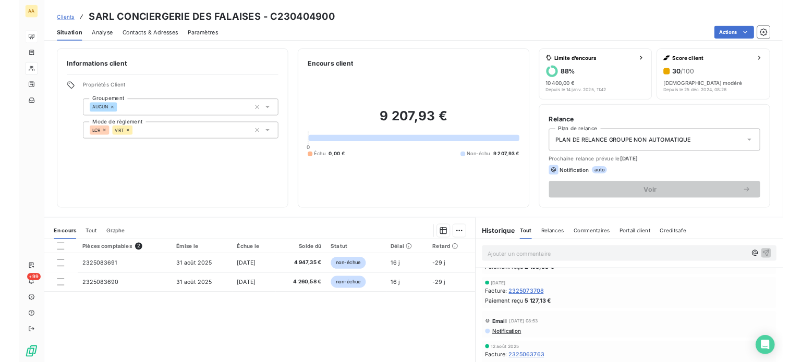
scroll to position [52, 0]
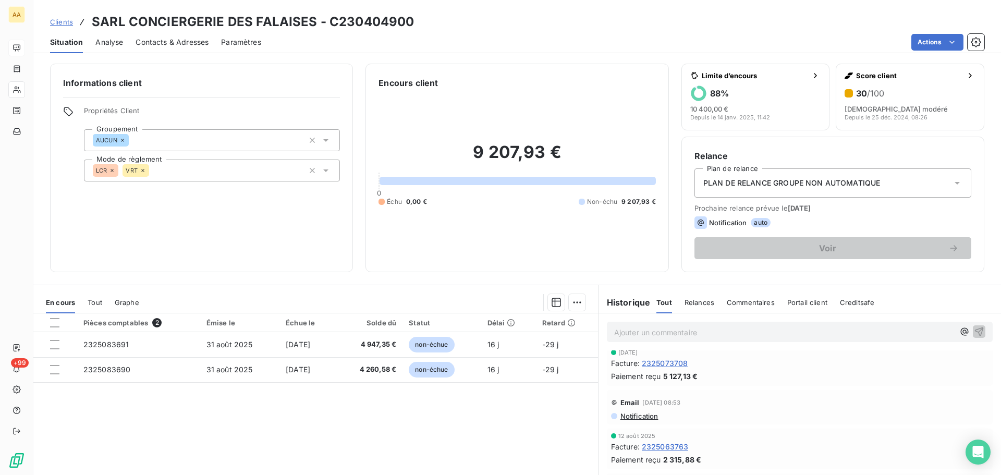
click at [635, 418] on span "Notification" at bounding box center [638, 416] width 39 height 8
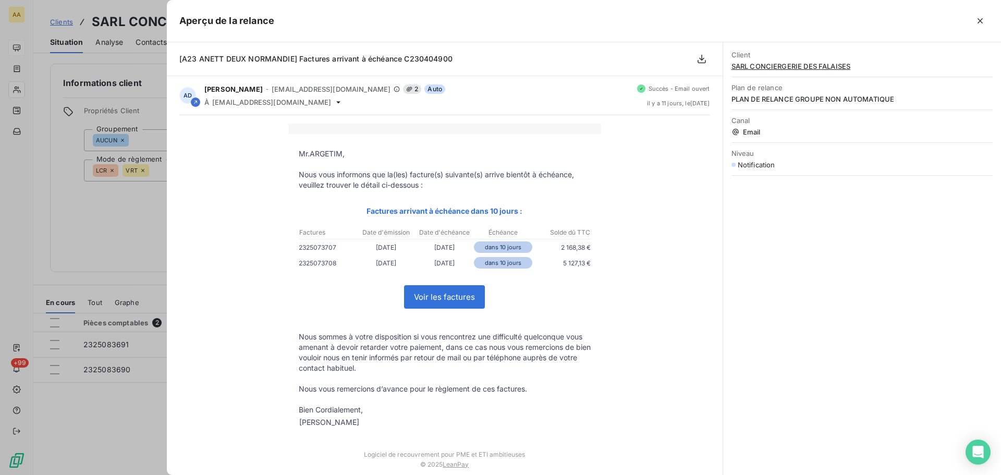
click at [108, 203] on div at bounding box center [500, 237] width 1001 height 475
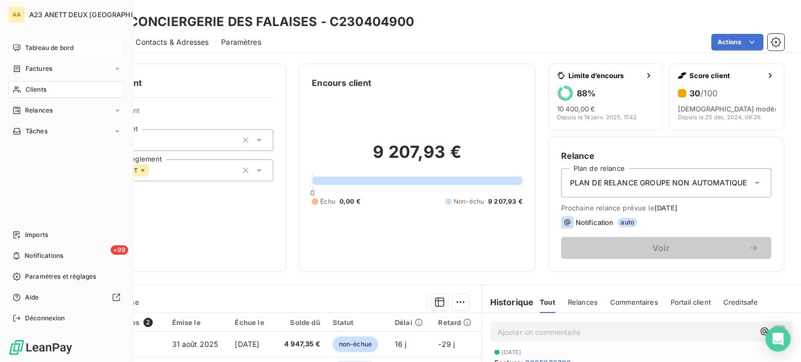
click at [33, 91] on span "Clients" at bounding box center [36, 89] width 21 height 9
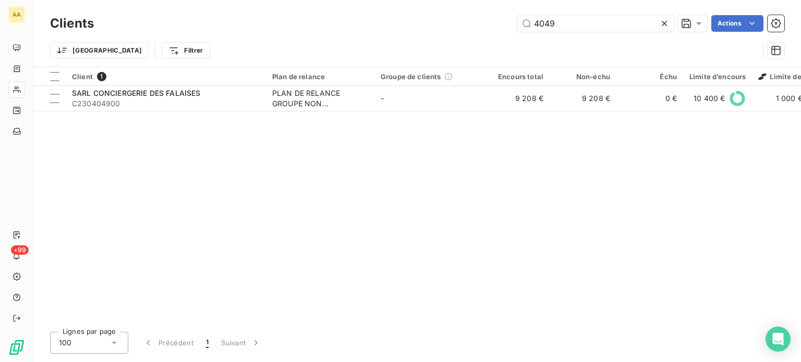
drag, startPoint x: 528, startPoint y: 25, endPoint x: 446, endPoint y: 28, distance: 81.4
click at [453, 28] on div "4049 Actions" at bounding box center [445, 23] width 678 height 17
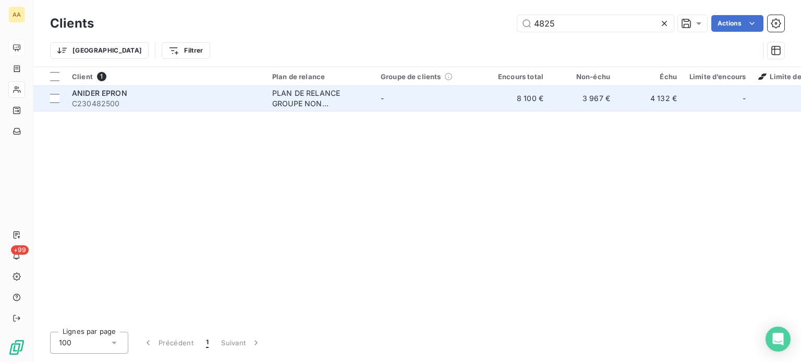
type input "4825"
click at [206, 104] on span "C230482500" at bounding box center [166, 104] width 188 height 10
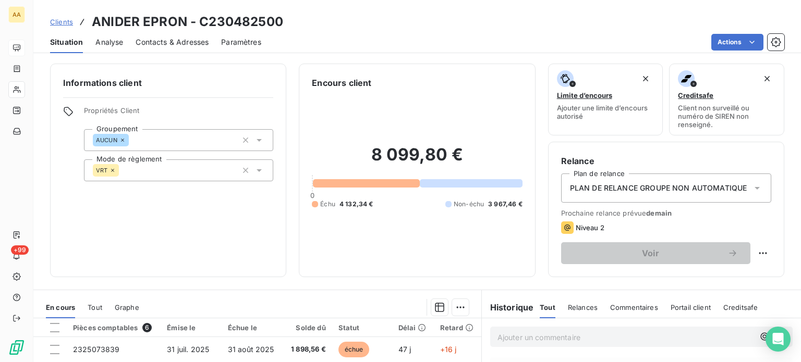
scroll to position [188, 0]
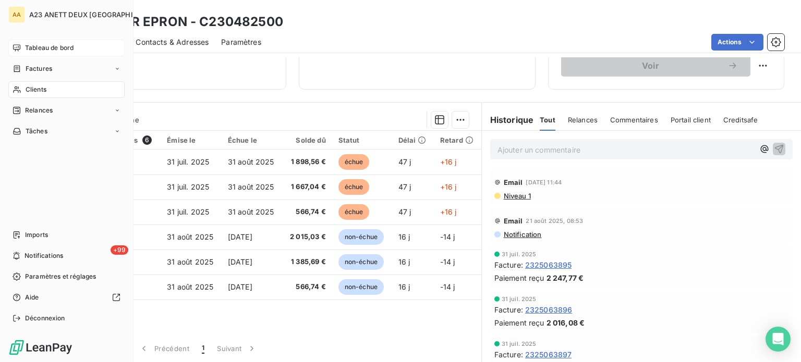
click at [54, 50] on span "Tableau de bord" at bounding box center [49, 47] width 48 height 9
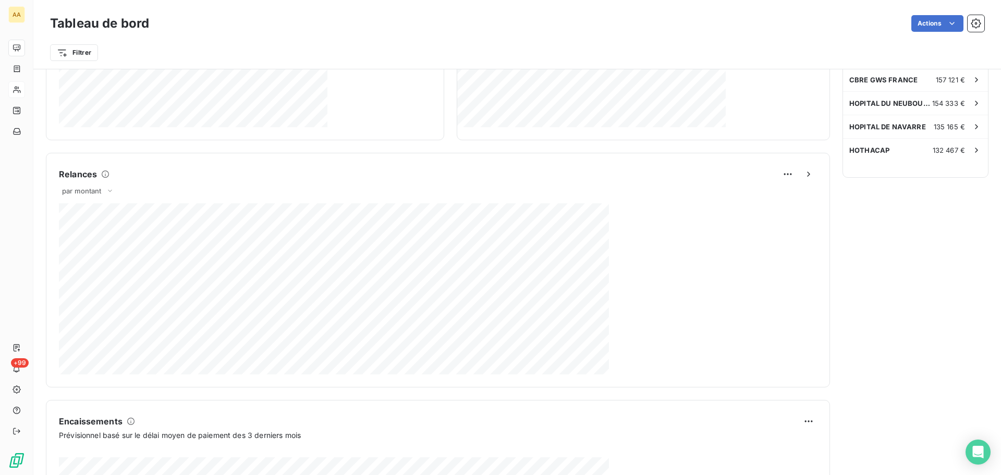
scroll to position [365, 0]
